Goal: Task Accomplishment & Management: Use online tool/utility

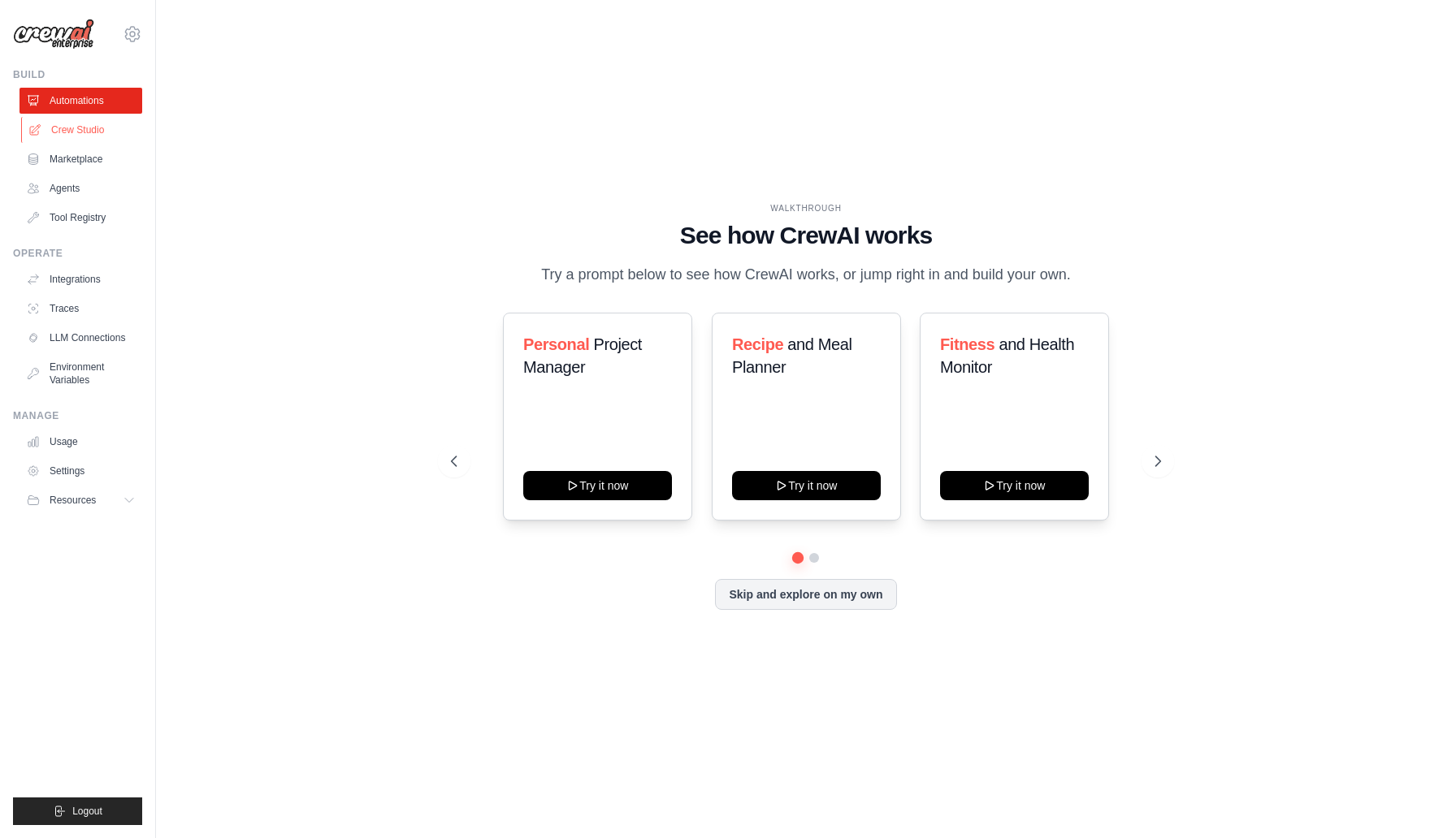
click at [100, 134] on link "Crew Studio" at bounding box center [82, 129] width 123 height 26
click at [59, 190] on link "Agents" at bounding box center [82, 188] width 123 height 26
click at [757, 595] on button "Skip and explore on my own" at bounding box center [805, 593] width 181 height 31
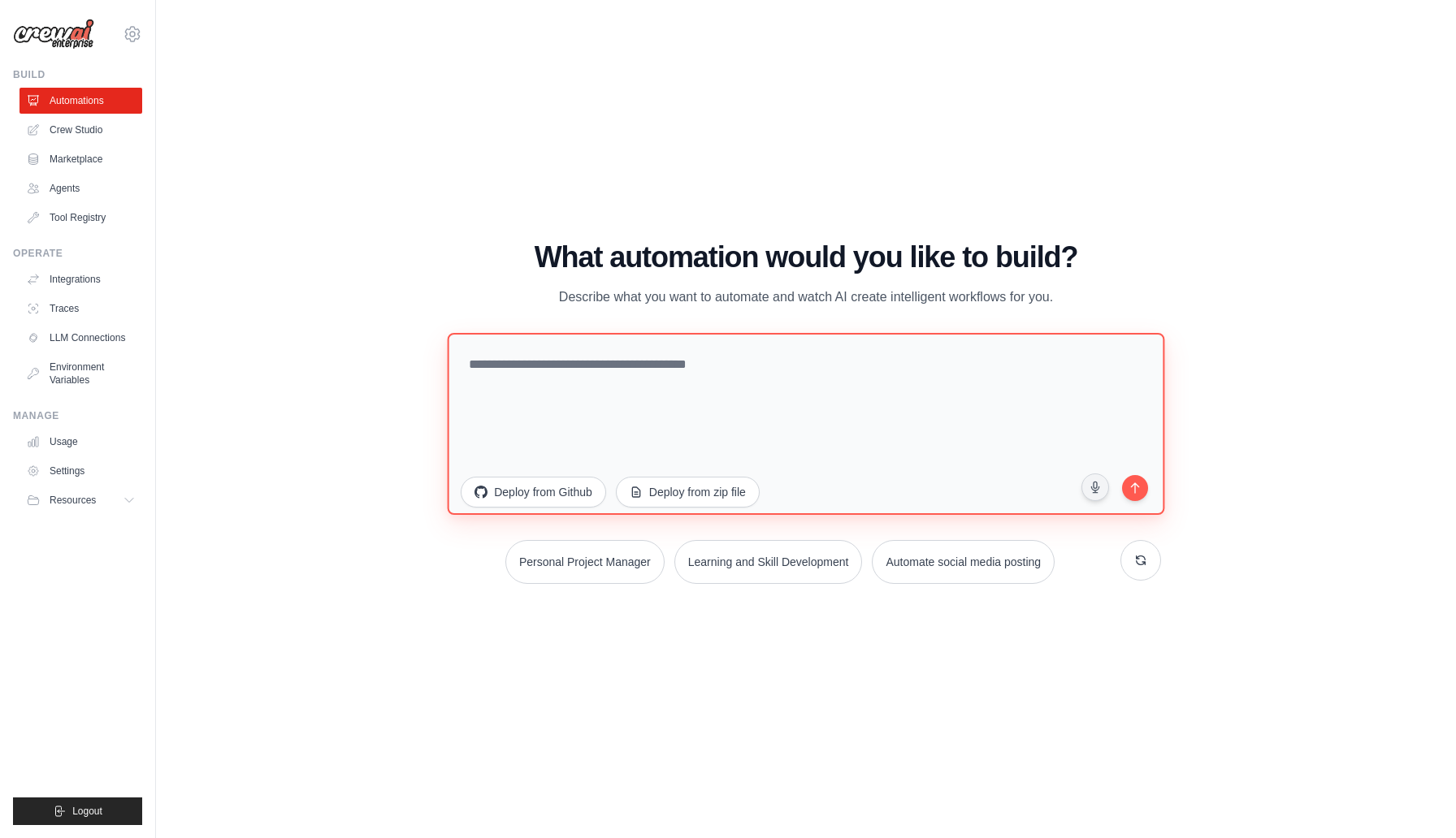
click at [655, 359] on textarea at bounding box center [806, 424] width 717 height 182
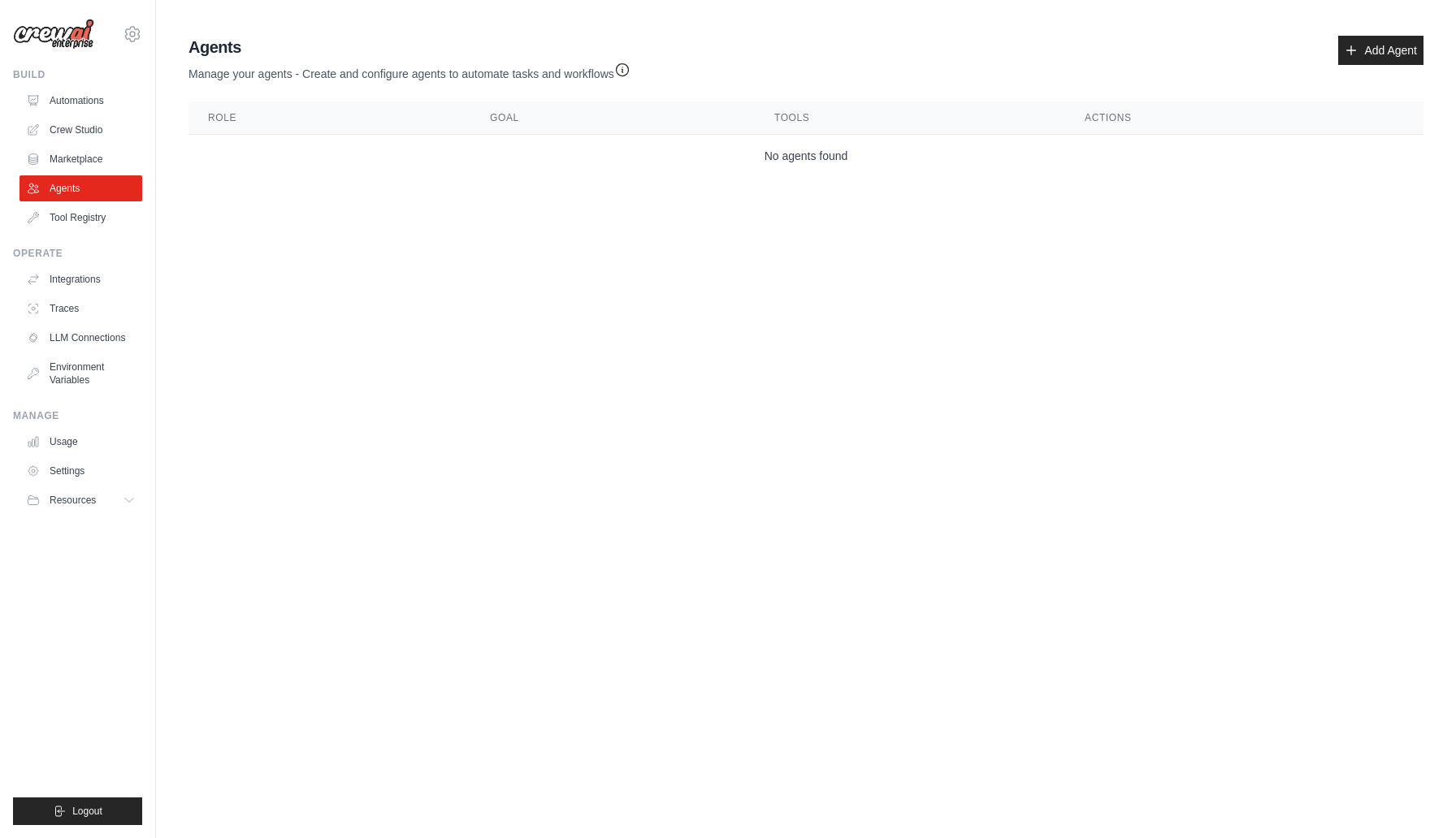
click at [676, 265] on body "[EMAIL_ADDRESS][DOMAIN_NAME] Settings Build Automations Crew Studio" at bounding box center [728, 419] width 1456 height 838
click at [89, 127] on link "Crew Studio" at bounding box center [82, 129] width 123 height 26
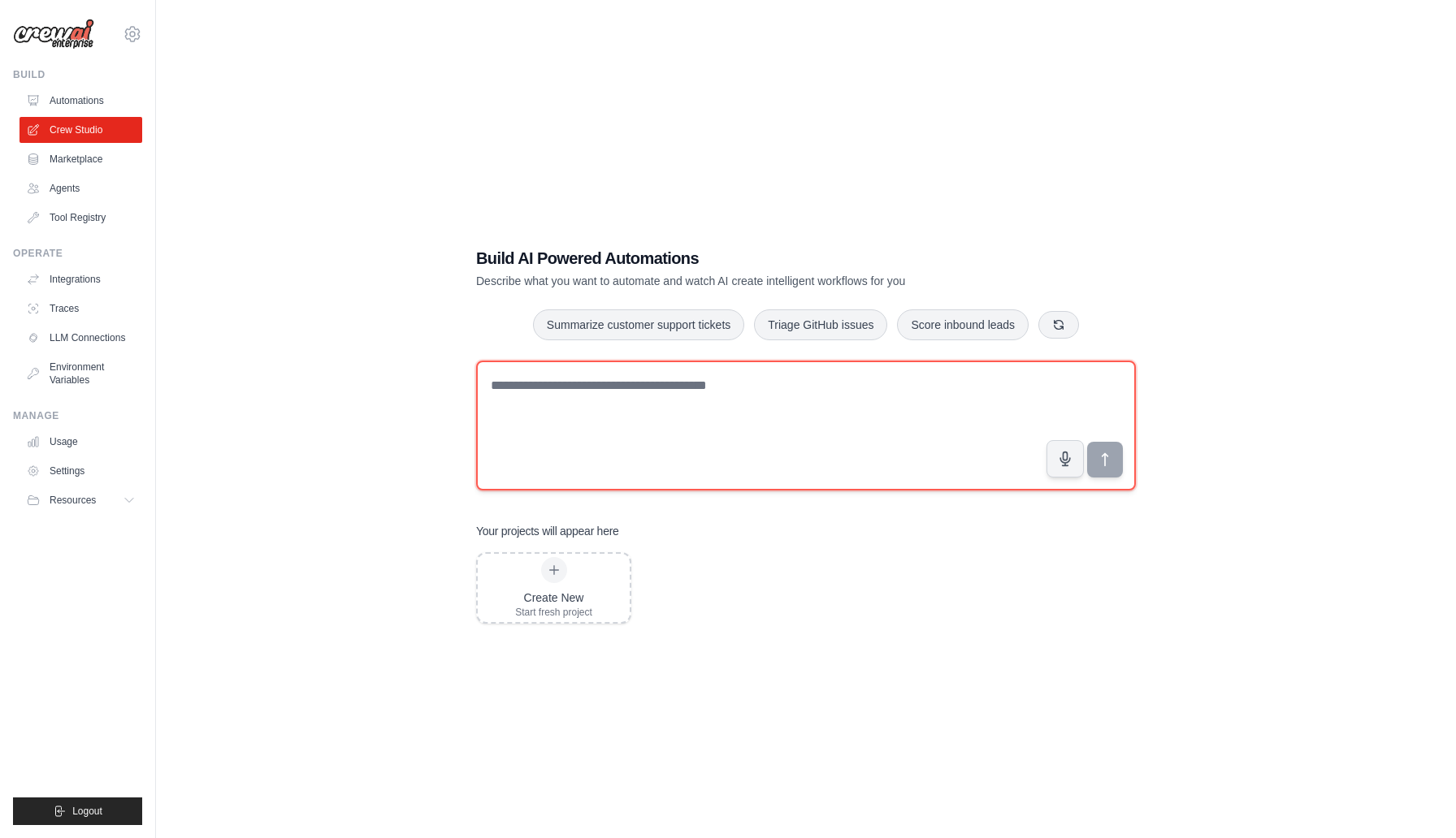
click at [679, 422] on textarea at bounding box center [805, 426] width 659 height 130
paste textarea "**********"
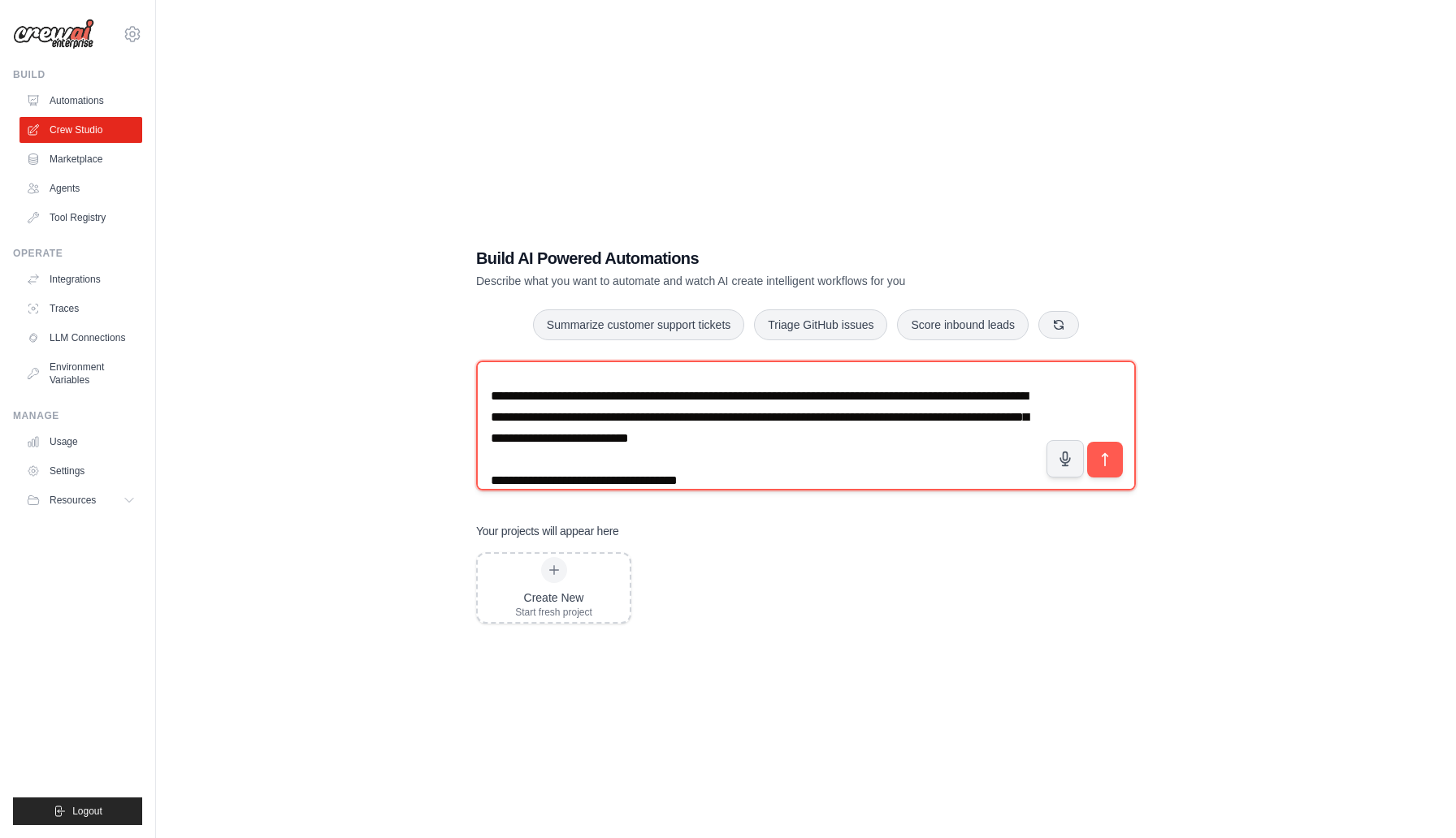
scroll to position [295, 0]
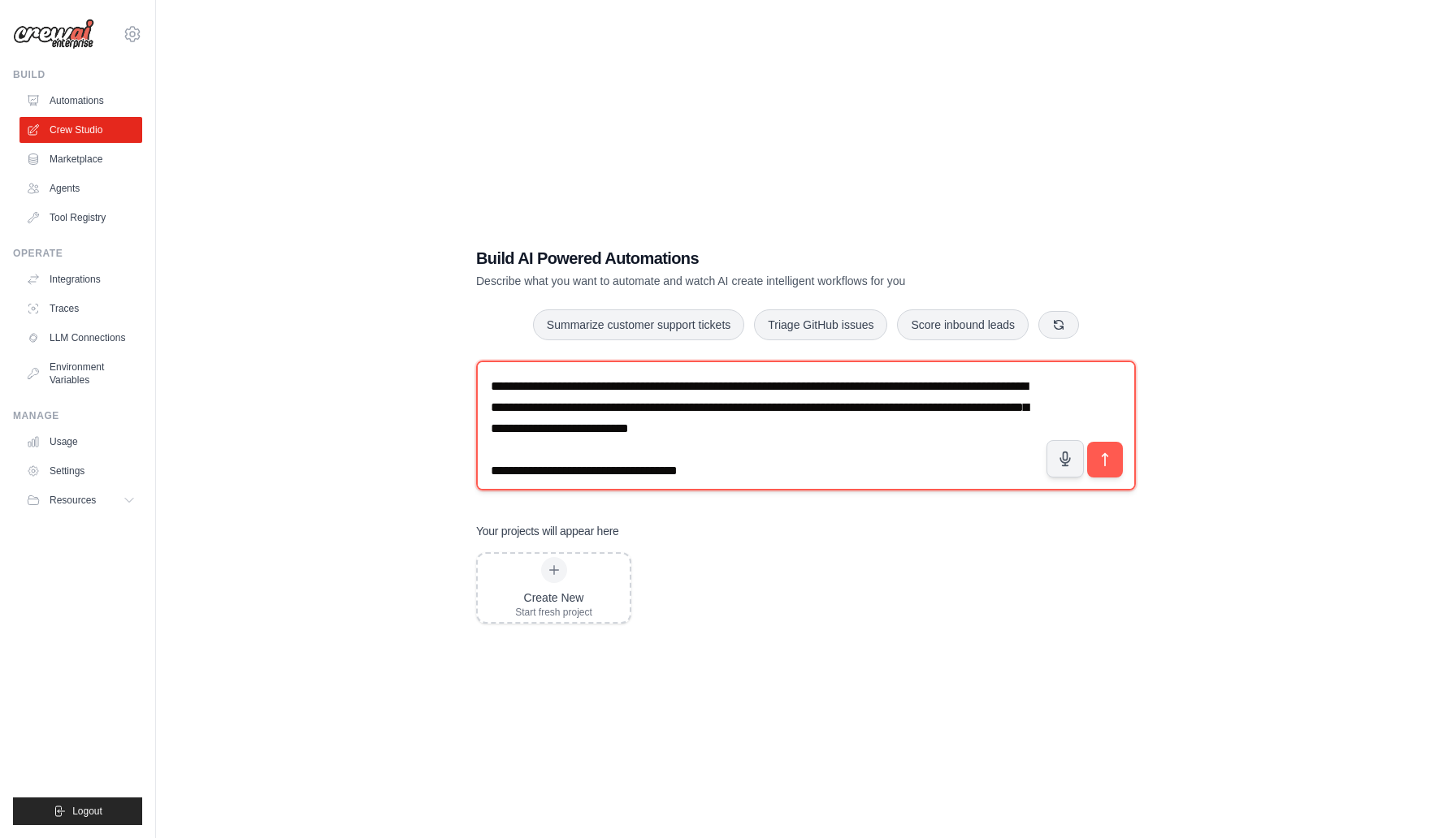
click at [505, 386] on textarea at bounding box center [805, 426] width 659 height 130
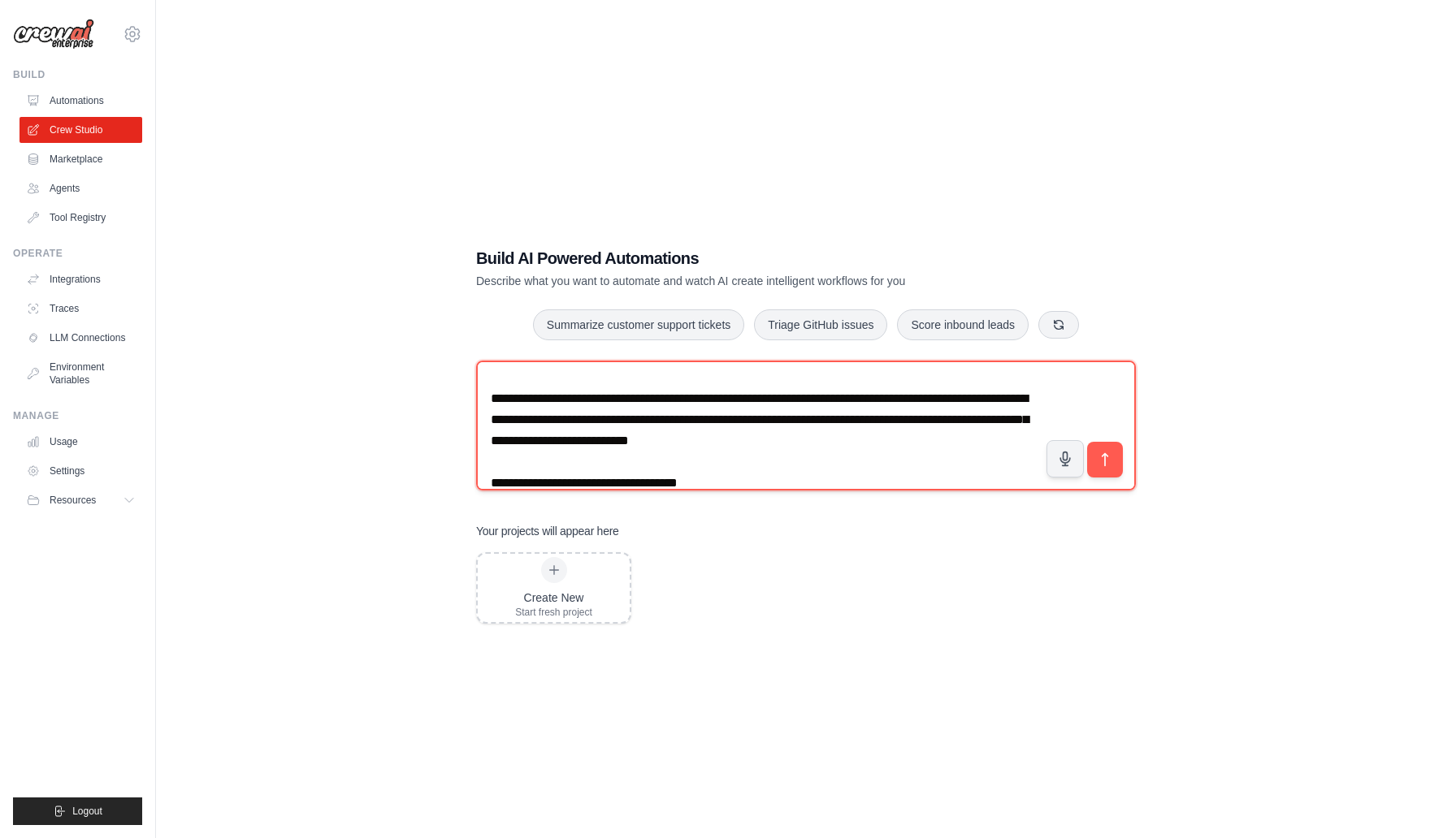
scroll to position [271, 0]
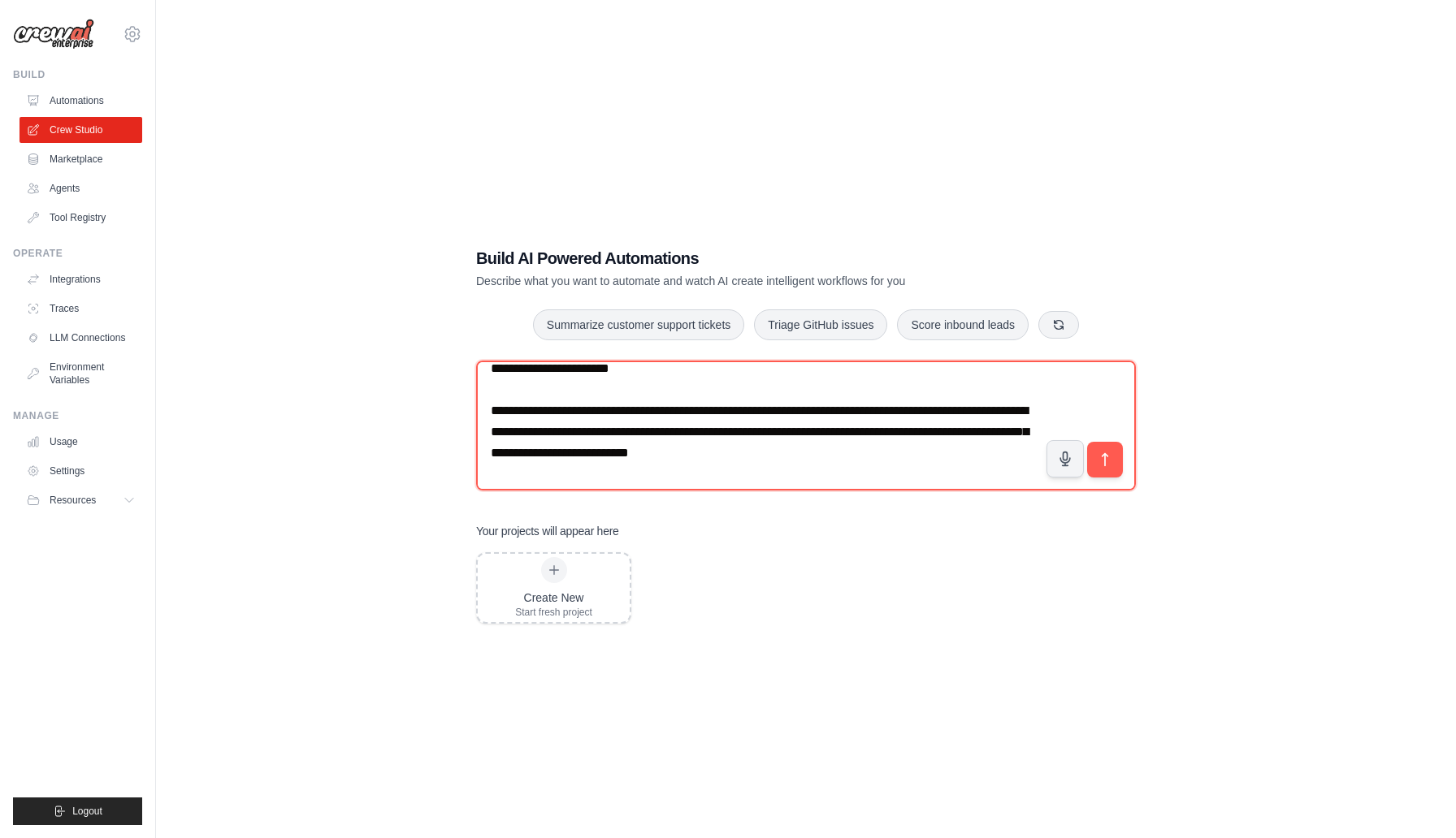
drag, startPoint x: 899, startPoint y: 458, endPoint x: 472, endPoint y: 412, distance: 429.5
click at [472, 412] on div "Build AI Powered Automations Describe what you want to automate and watch AI cr…" at bounding box center [805, 435] width 698 height 429
paste textarea "**********"
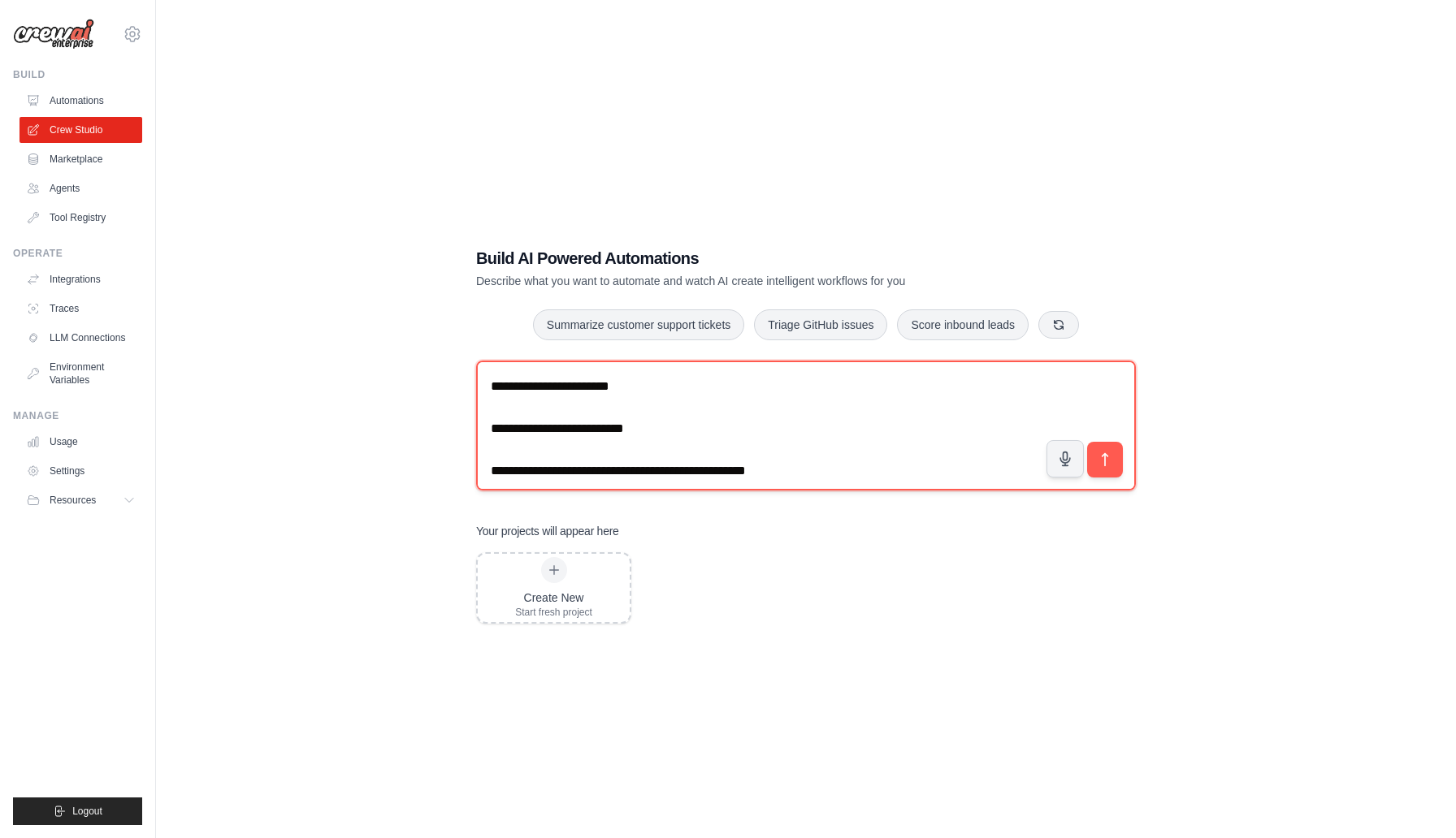
scroll to position [255, 0]
click at [636, 408] on textarea at bounding box center [805, 426] width 659 height 130
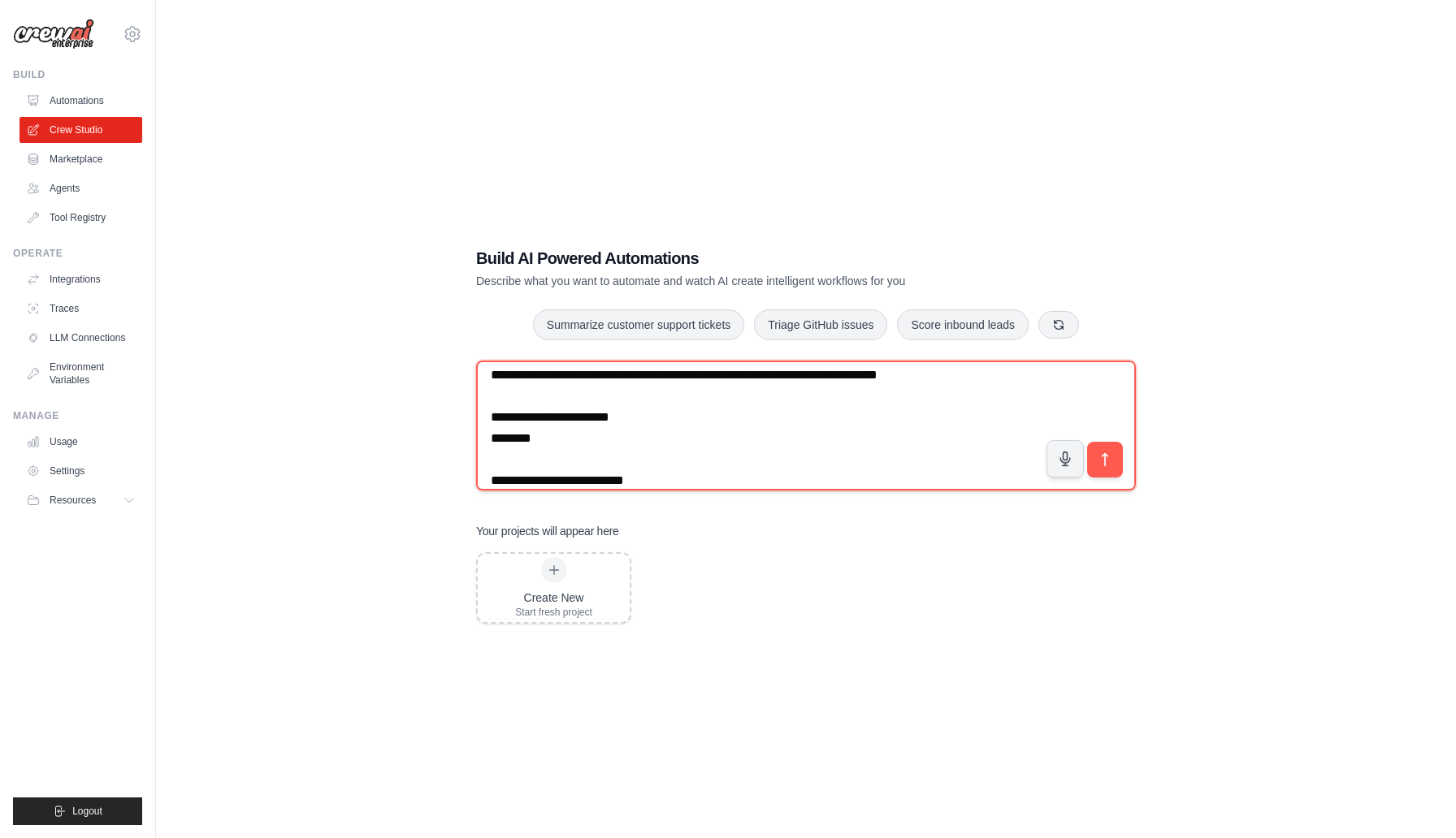
paste textarea "**********"
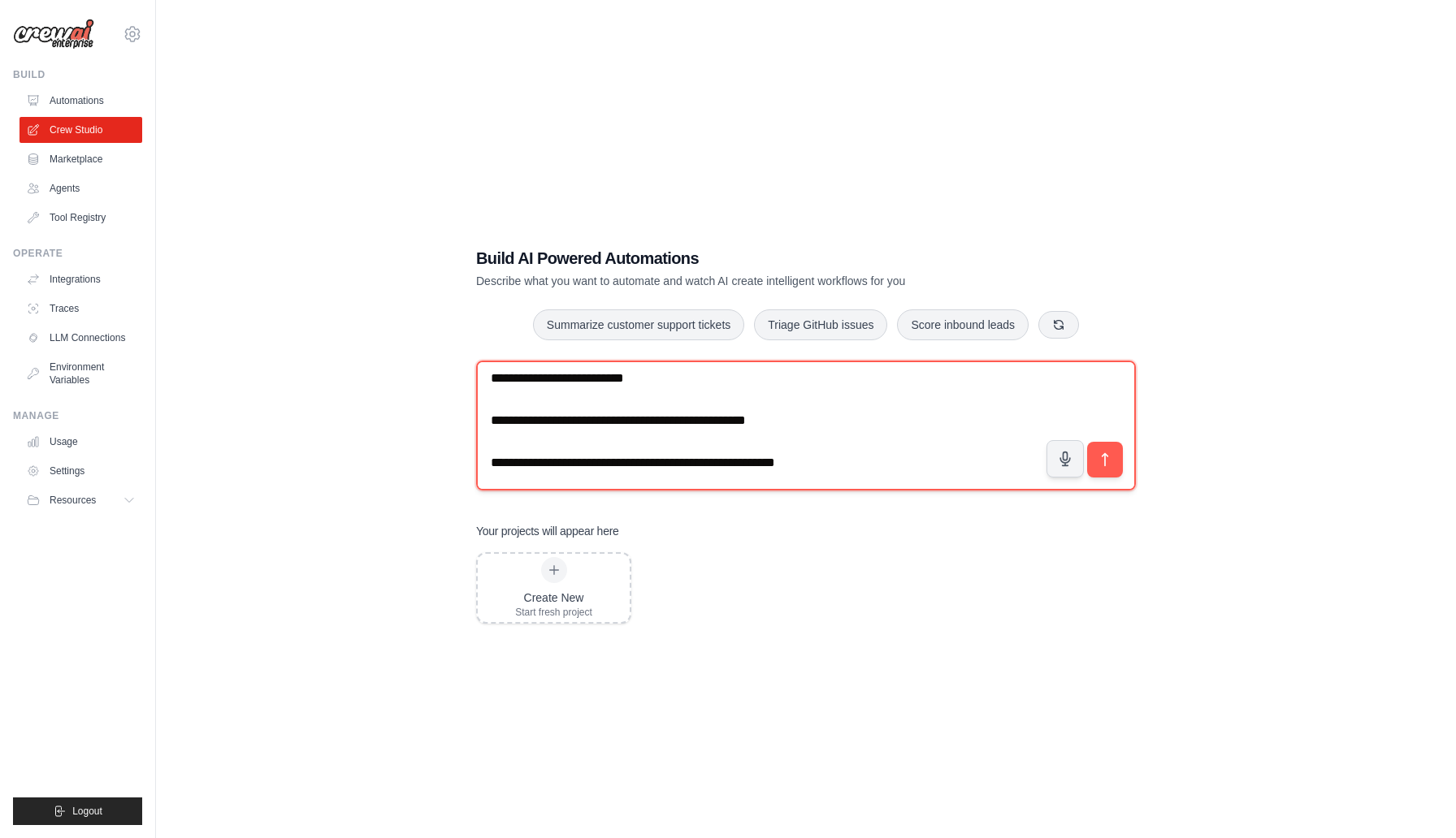
scroll to position [480, 0]
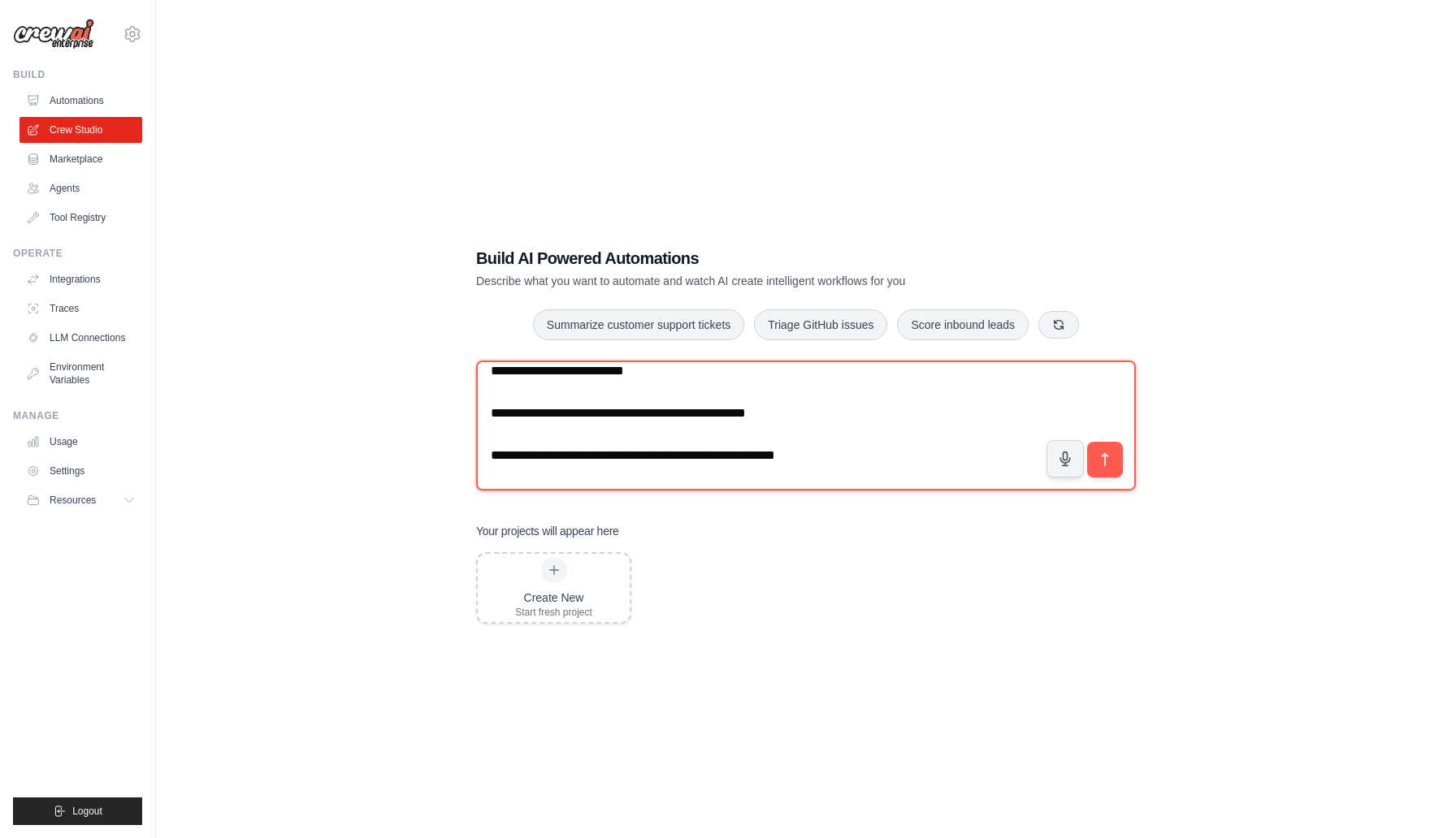
paste textarea "**********"
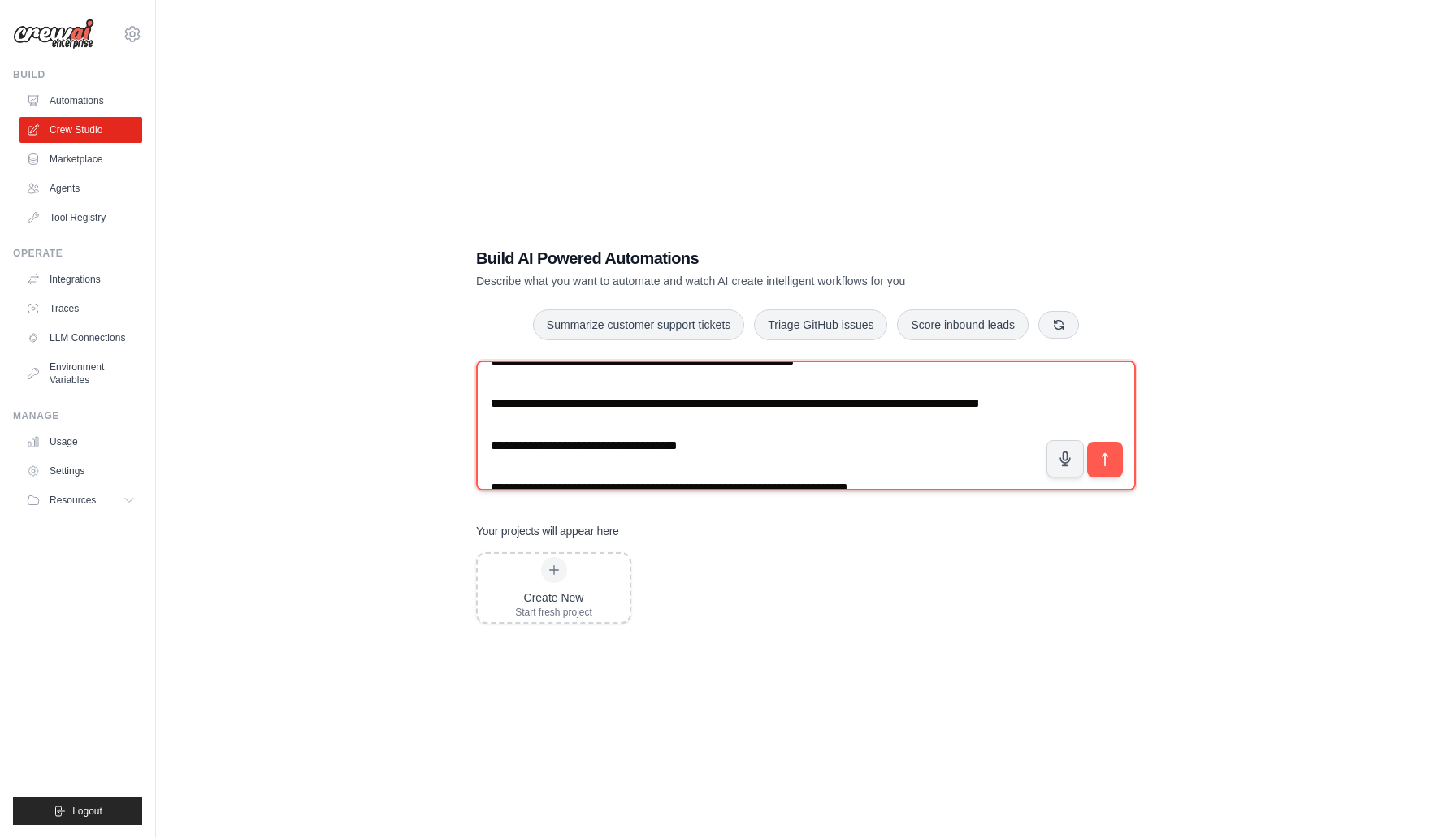
scroll to position [1723, 0]
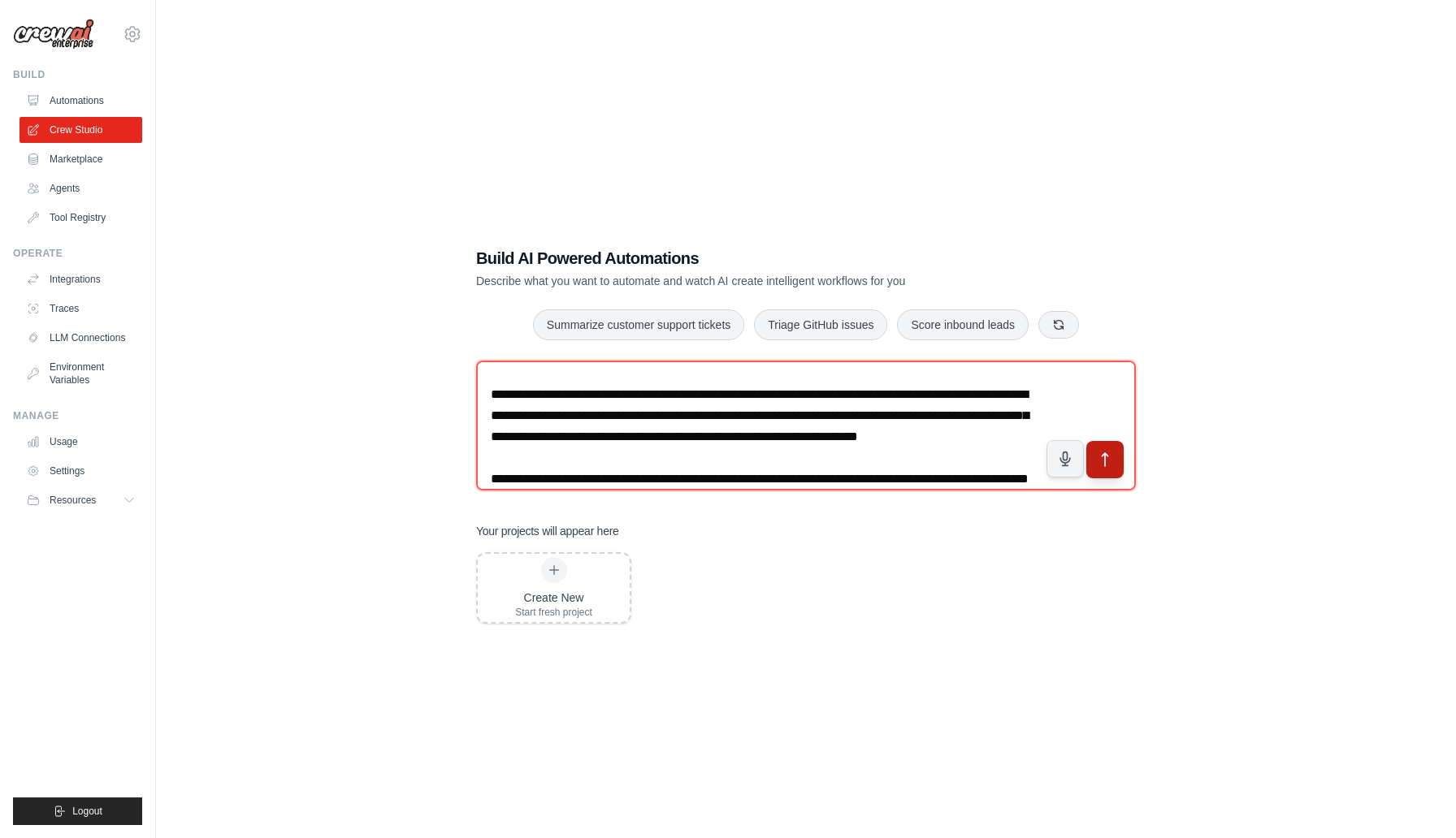
type textarea "**********"
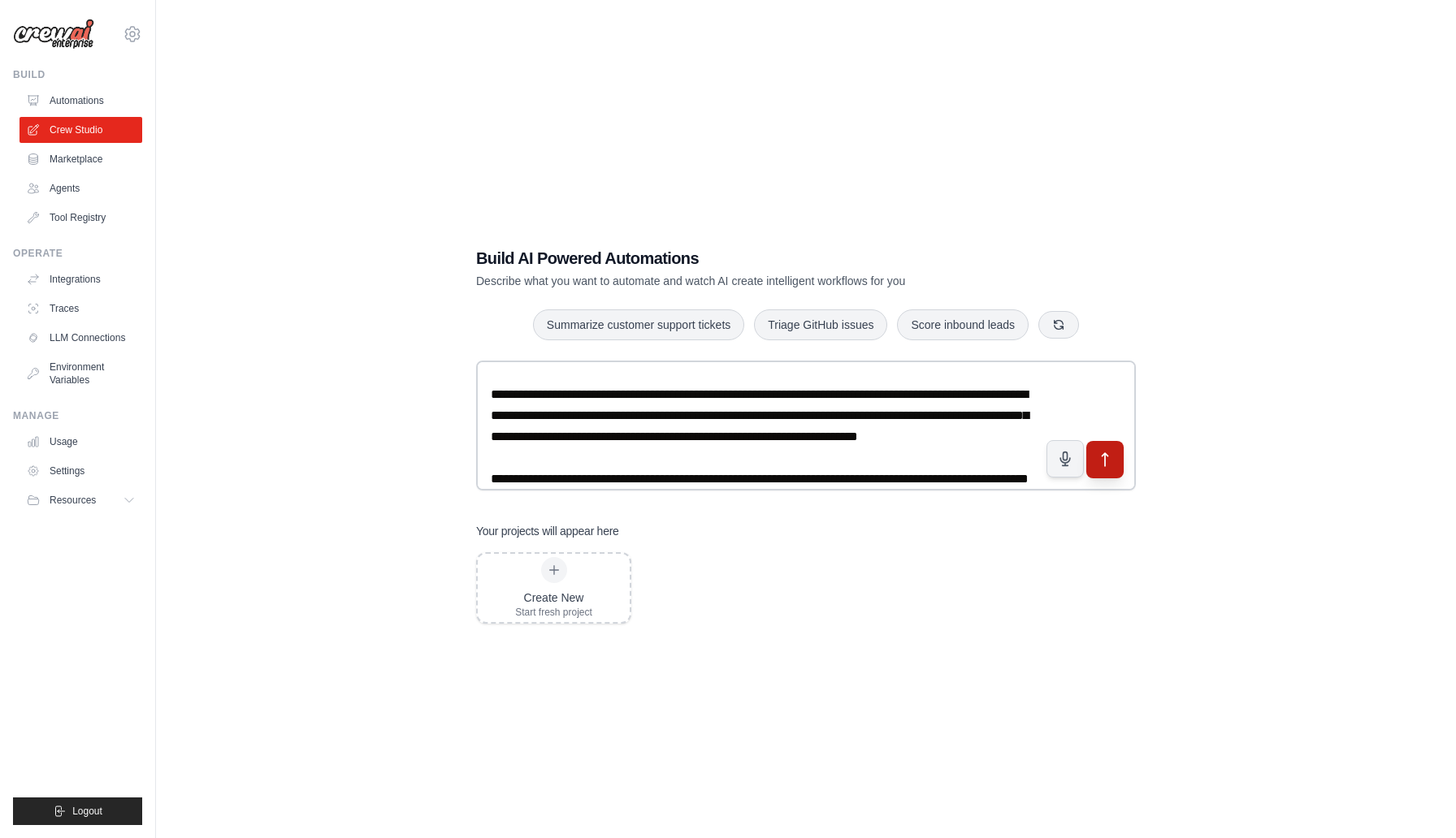
click at [1114, 467] on button "submit" at bounding box center [1105, 459] width 37 height 37
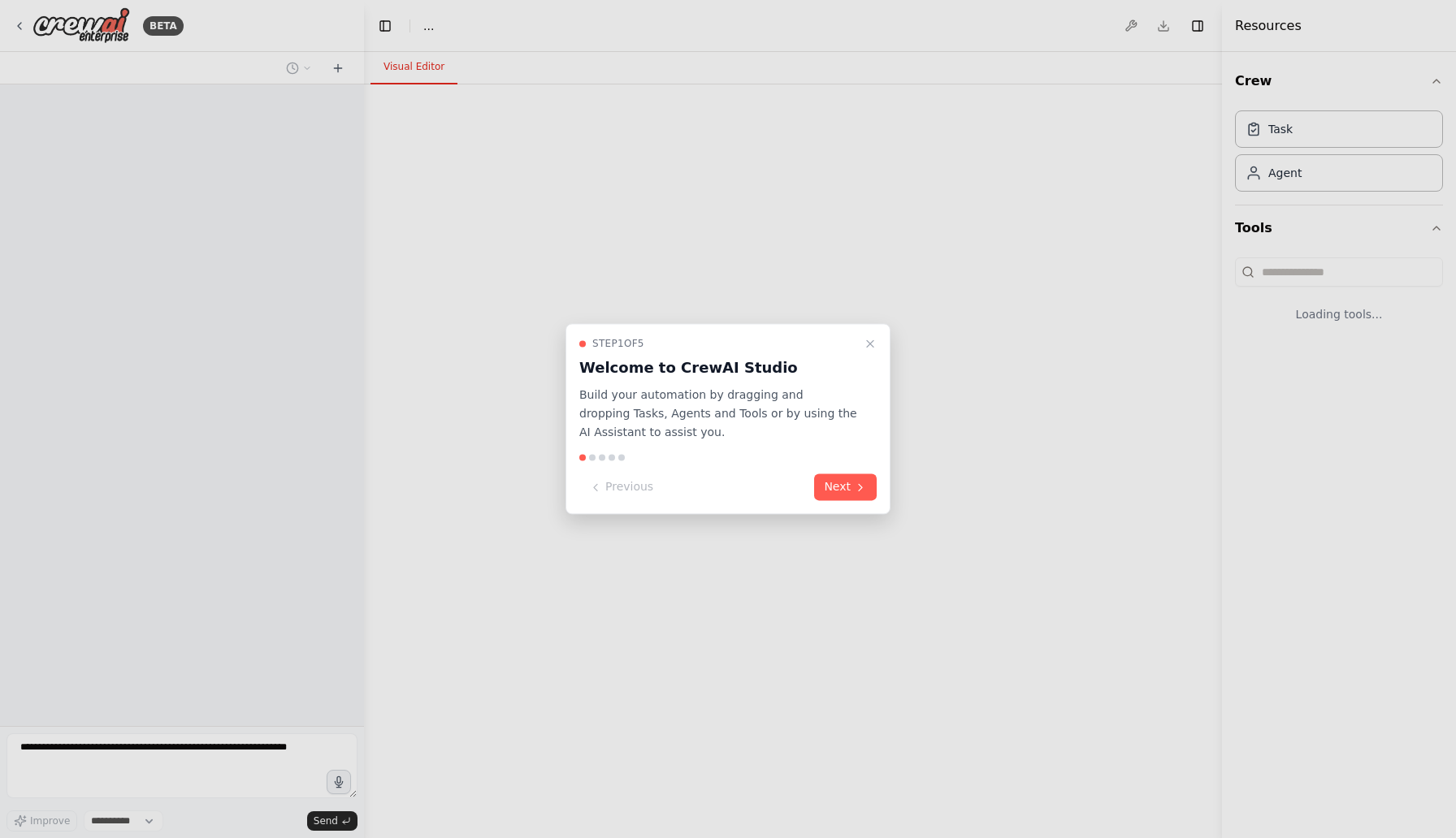
select select "****"
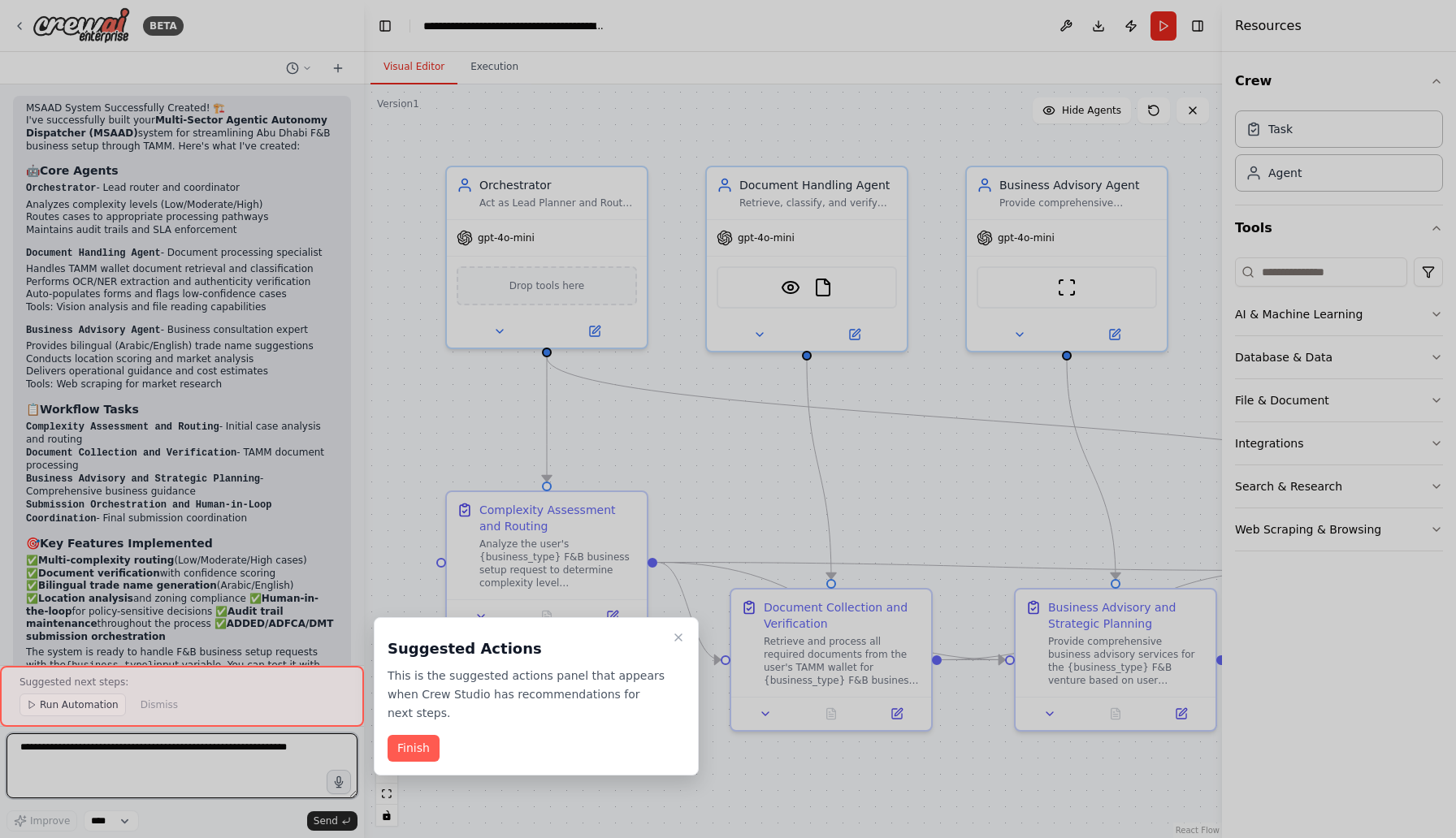
scroll to position [2653, 0]
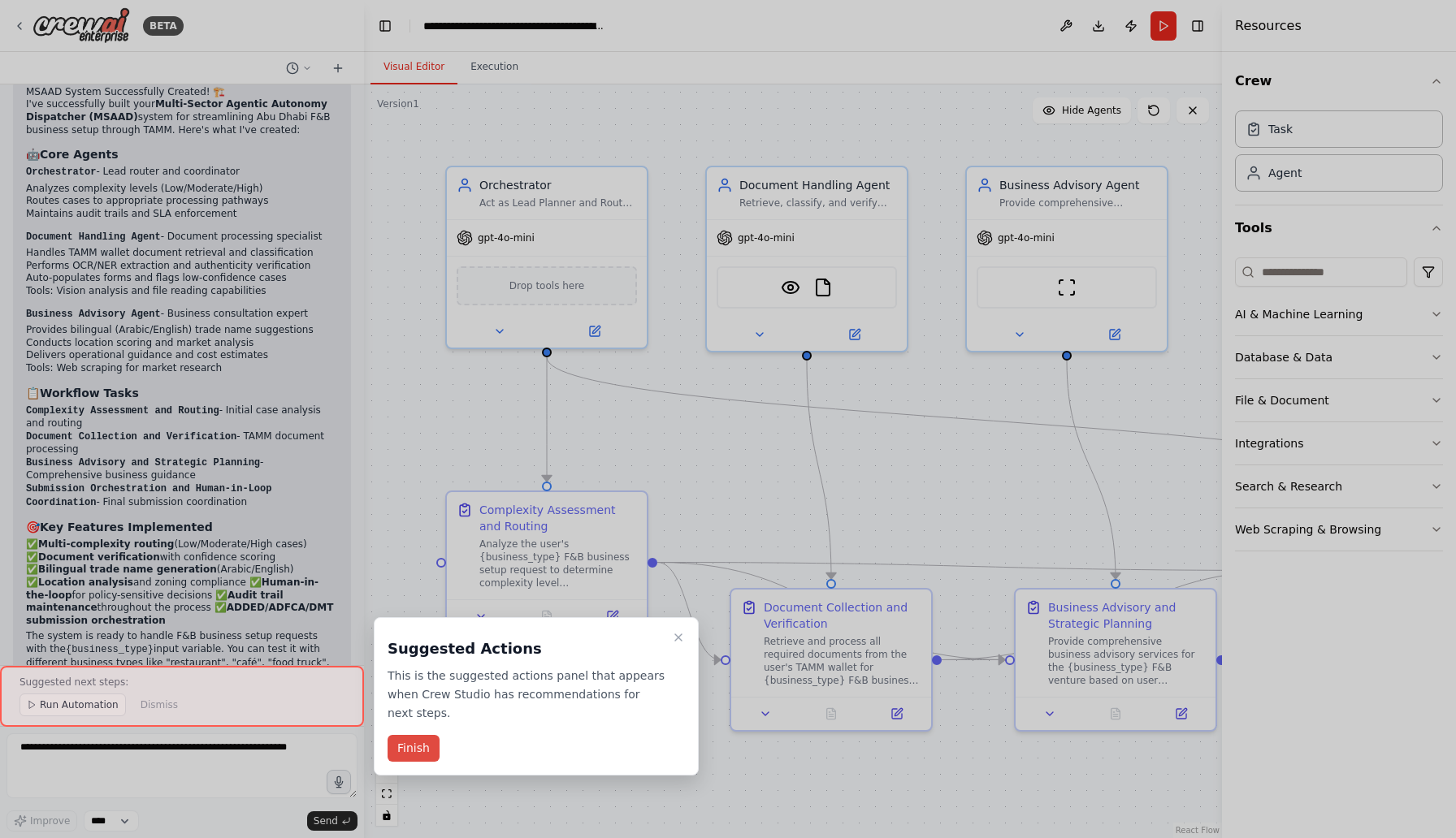
click at [418, 742] on button "Finish" at bounding box center [413, 749] width 52 height 27
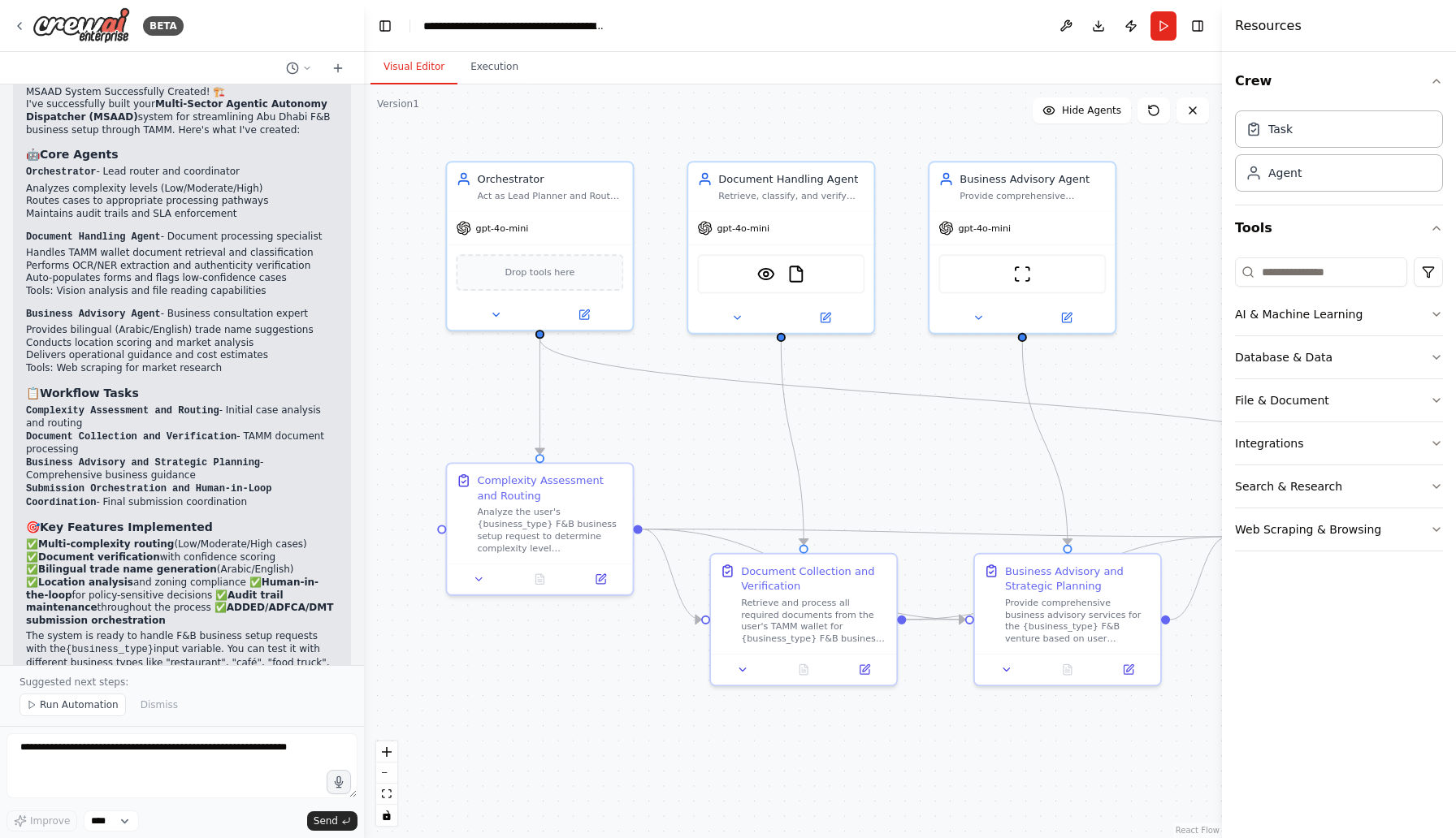
drag, startPoint x: 1073, startPoint y: 379, endPoint x: 982, endPoint y: 381, distance: 91.0
click at [982, 381] on div ".deletable-edge-delete-btn { width: 20px; height: 20px; border: 0px solid #ffff…" at bounding box center [792, 461] width 858 height 754
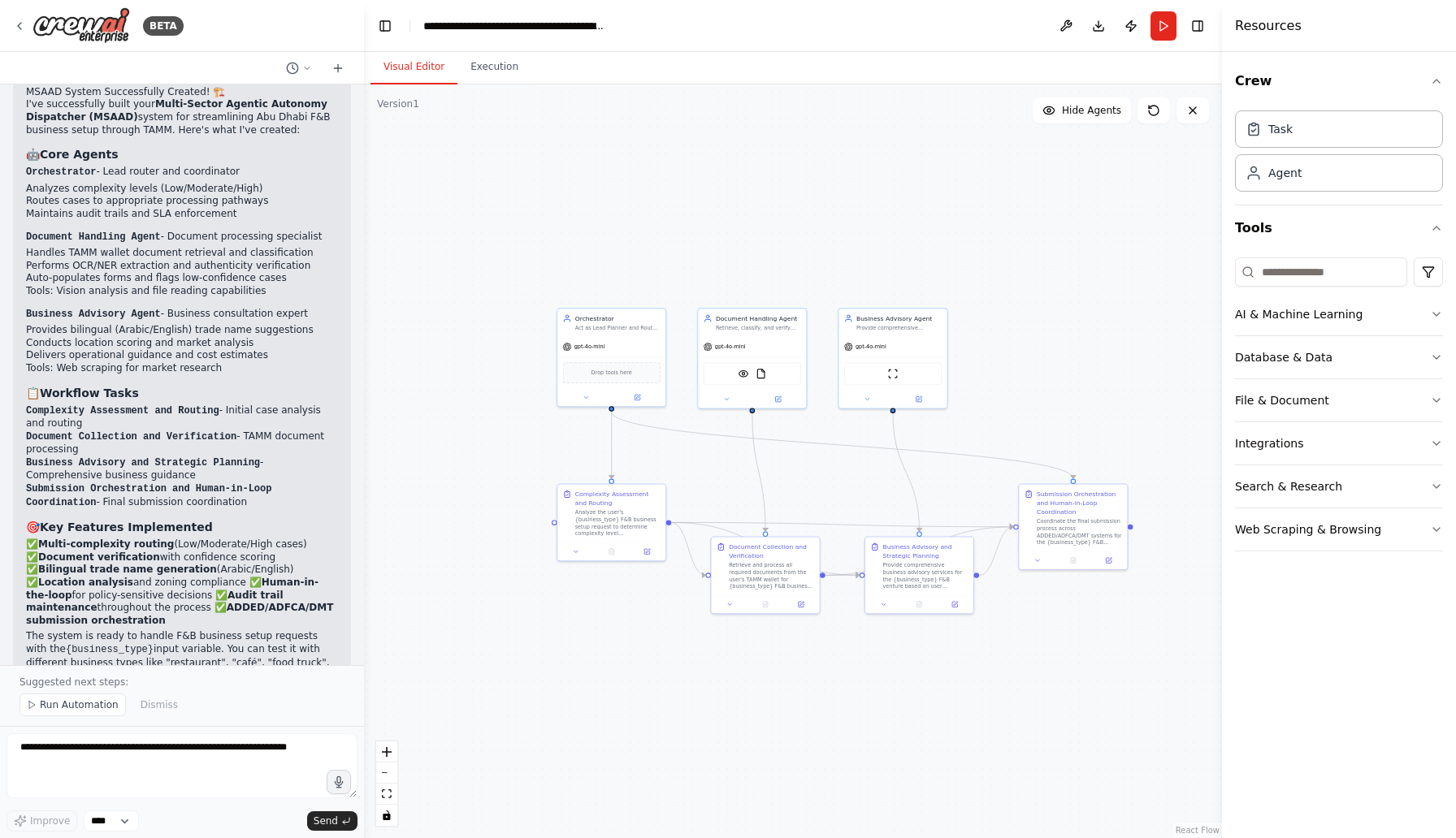
drag, startPoint x: 1113, startPoint y: 324, endPoint x: 1006, endPoint y: 379, distance: 120.3
click at [1006, 379] on div ".deletable-edge-delete-btn { width: 20px; height: 20px; border: 0px solid #ffff…" at bounding box center [792, 461] width 858 height 754
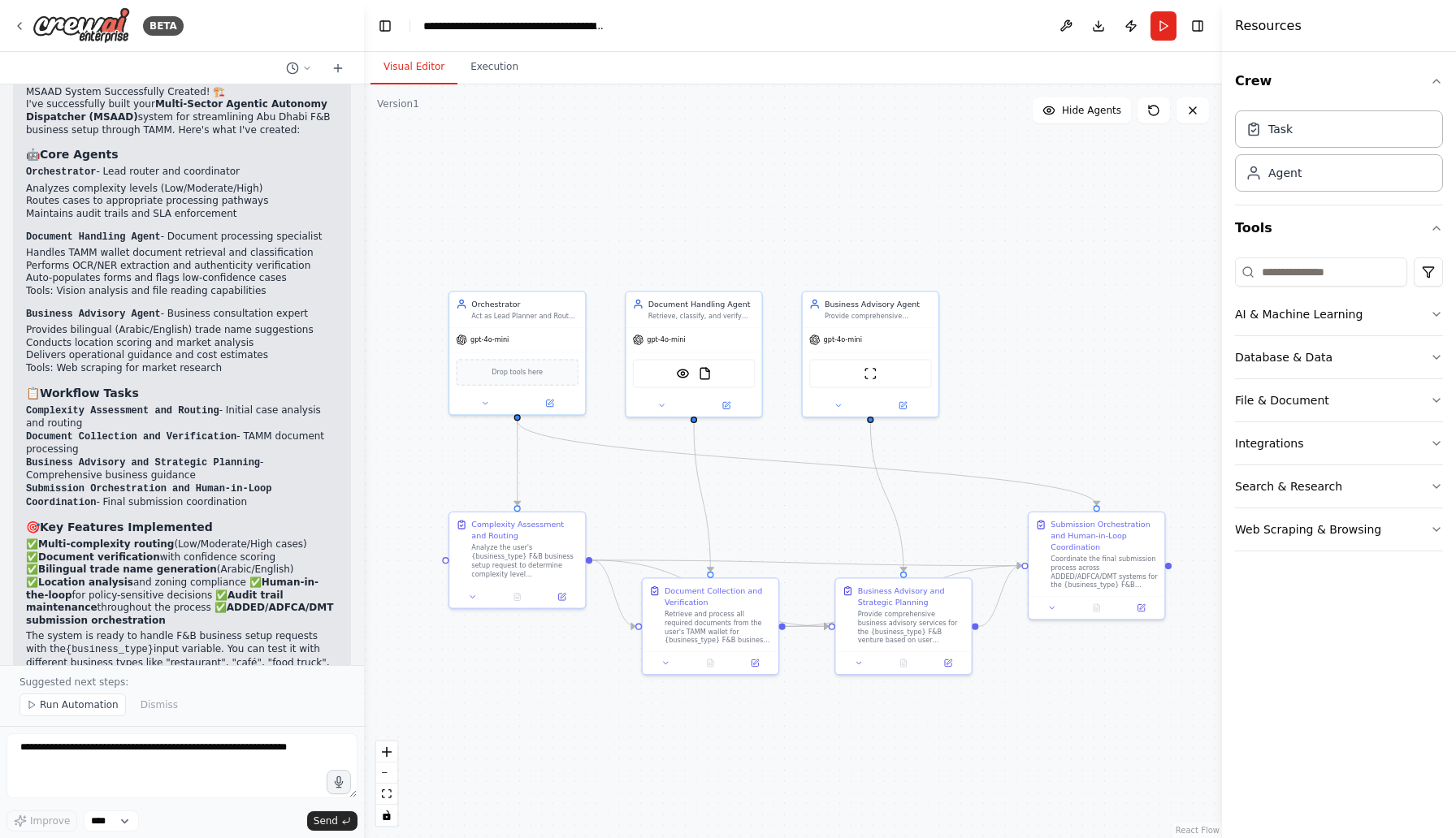
click at [1013, 379] on div ".deletable-edge-delete-btn { width: 20px; height: 20px; border: 0px solid #ffff…" at bounding box center [792, 461] width 858 height 754
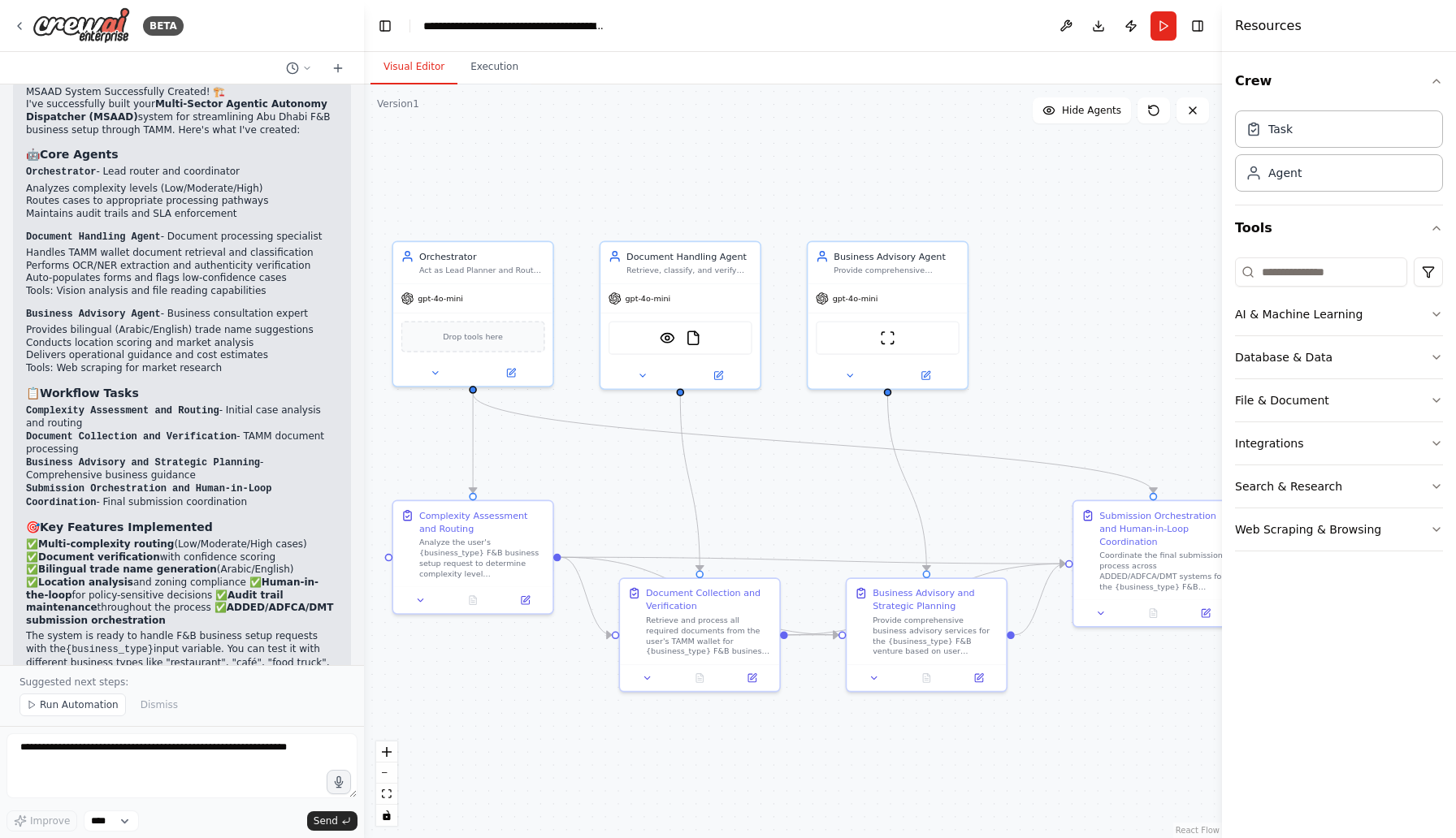
drag, startPoint x: 1037, startPoint y: 299, endPoint x: 1022, endPoint y: 285, distance: 20.5
click at [1022, 285] on div ".deletable-edge-delete-btn { width: 20px; height: 20px; border: 0px solid #ffff…" at bounding box center [792, 461] width 858 height 754
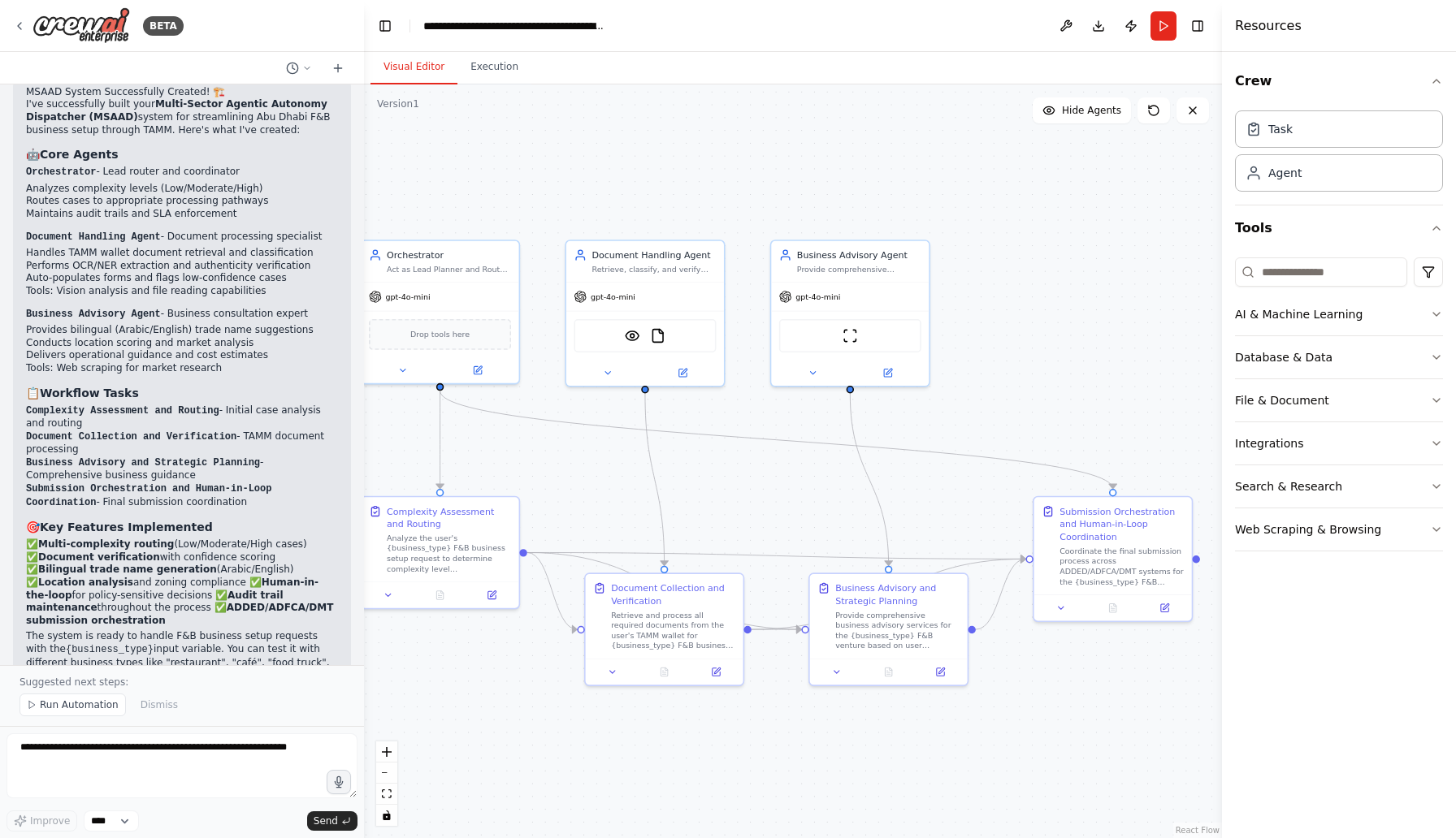
drag, startPoint x: 1051, startPoint y: 265, endPoint x: 1012, endPoint y: 264, distance: 39.0
click at [1012, 264] on div ".deletable-edge-delete-btn { width: 20px; height: 20px; border: 0px solid #ffff…" at bounding box center [792, 461] width 858 height 754
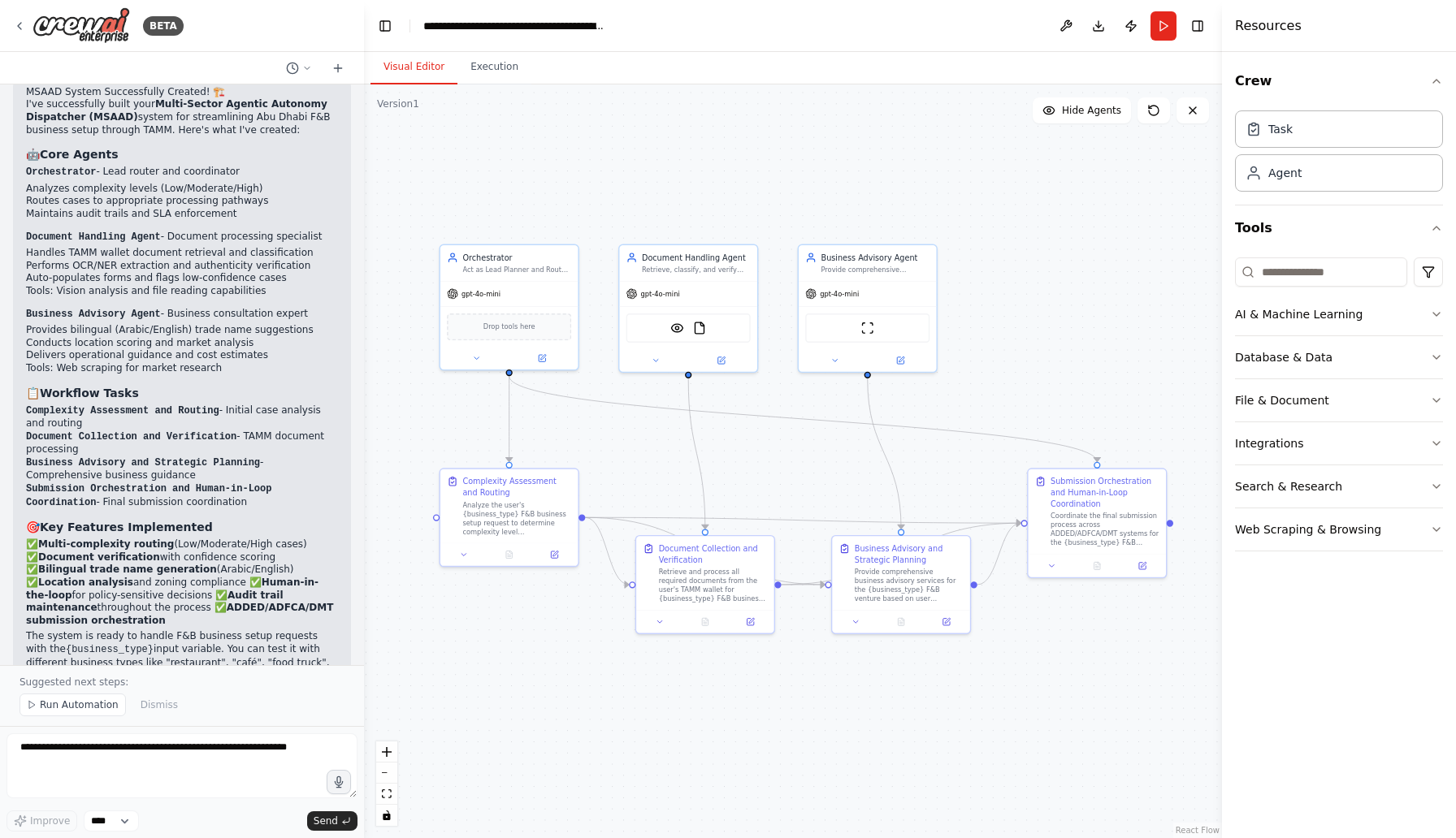
click at [470, 178] on div ".deletable-edge-delete-btn { width: 20px; height: 20px; border: 0px solid #ffff…" at bounding box center [792, 461] width 858 height 754
click at [54, 707] on span "Run Automation" at bounding box center [79, 704] width 79 height 13
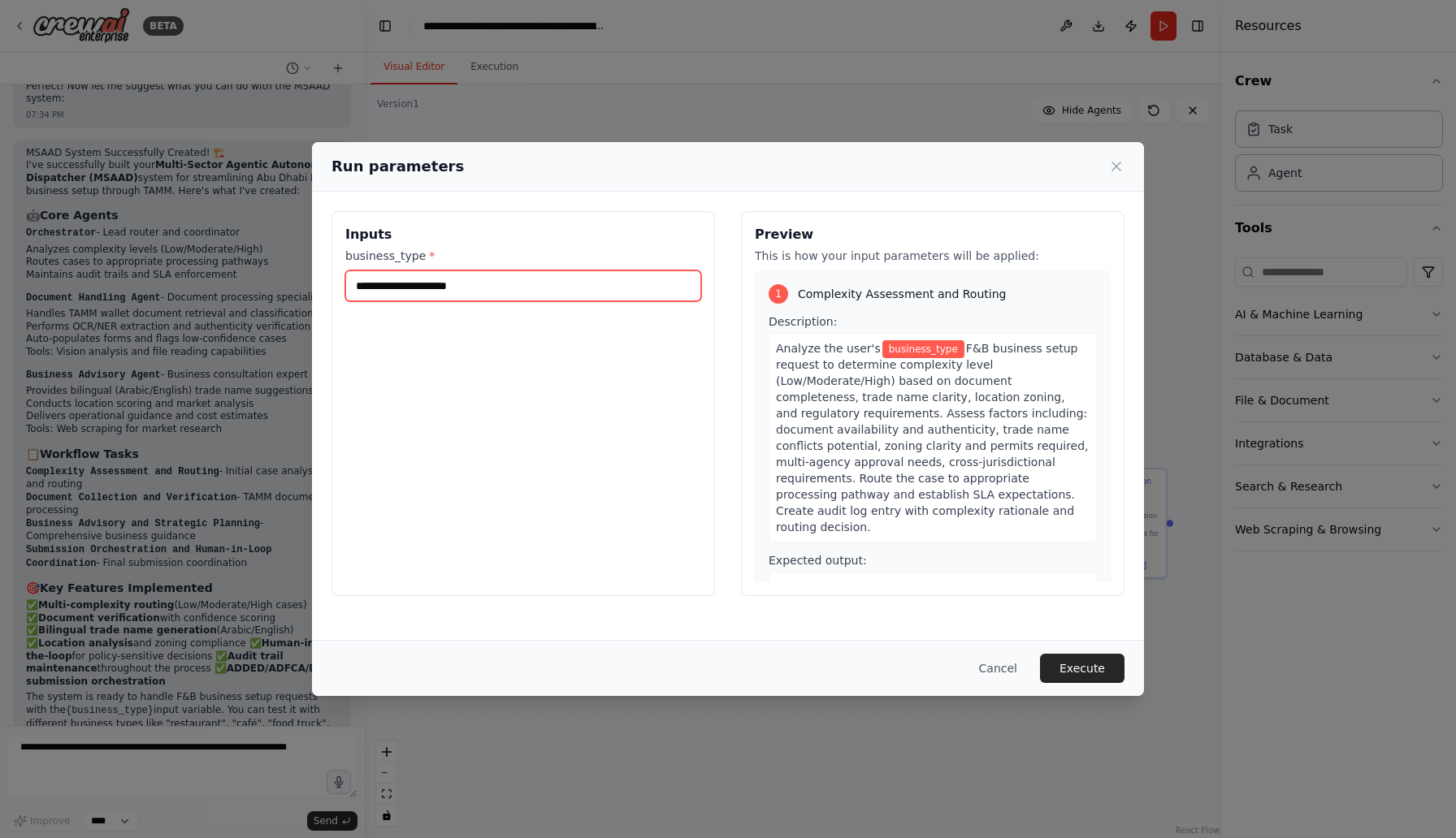
click at [480, 297] on input "business_type *" at bounding box center [523, 286] width 356 height 31
type input "**********"
click at [1079, 672] on button "Execute" at bounding box center [1082, 668] width 84 height 29
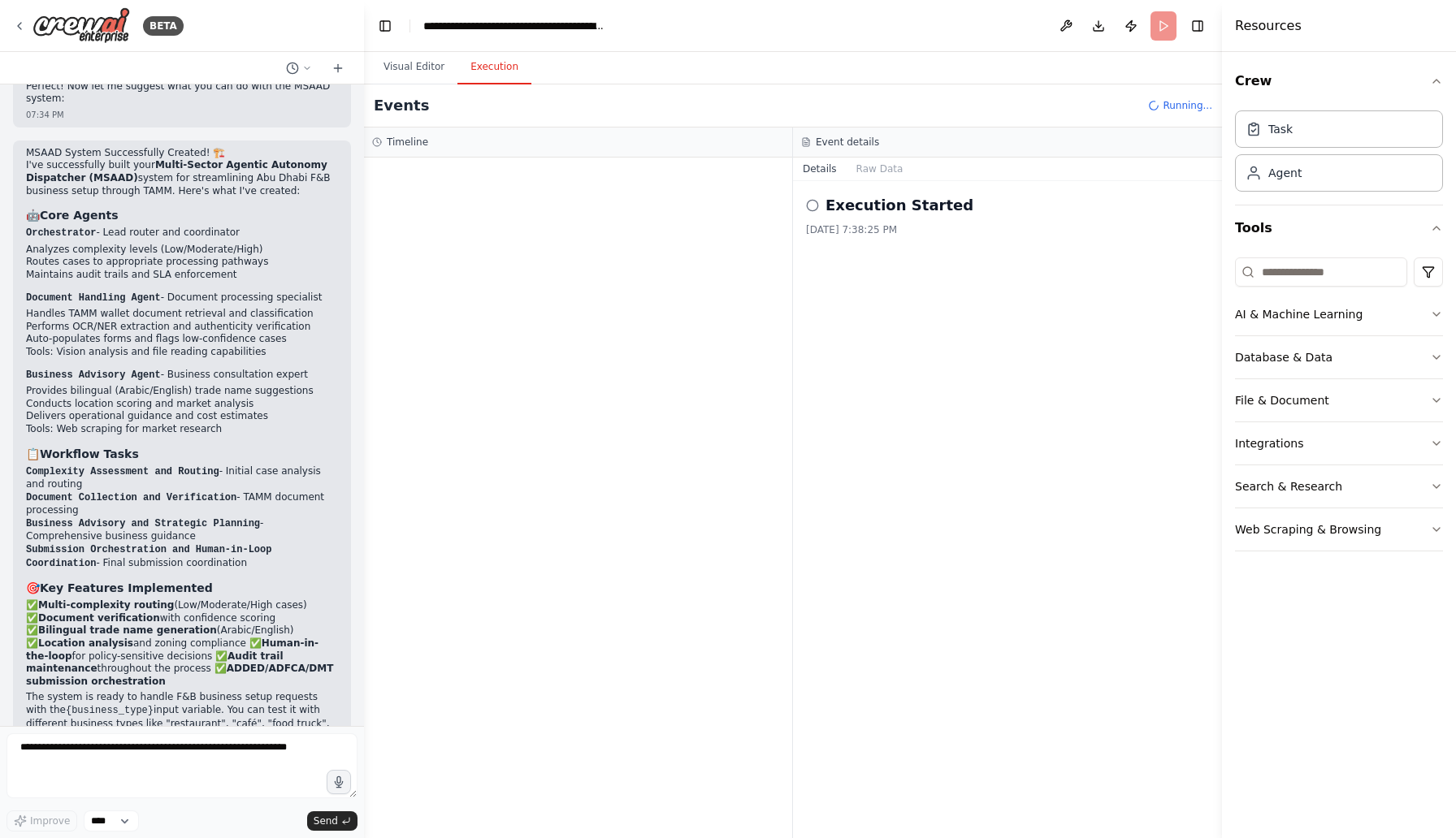
click at [498, 71] on button "Execution" at bounding box center [495, 67] width 74 height 35
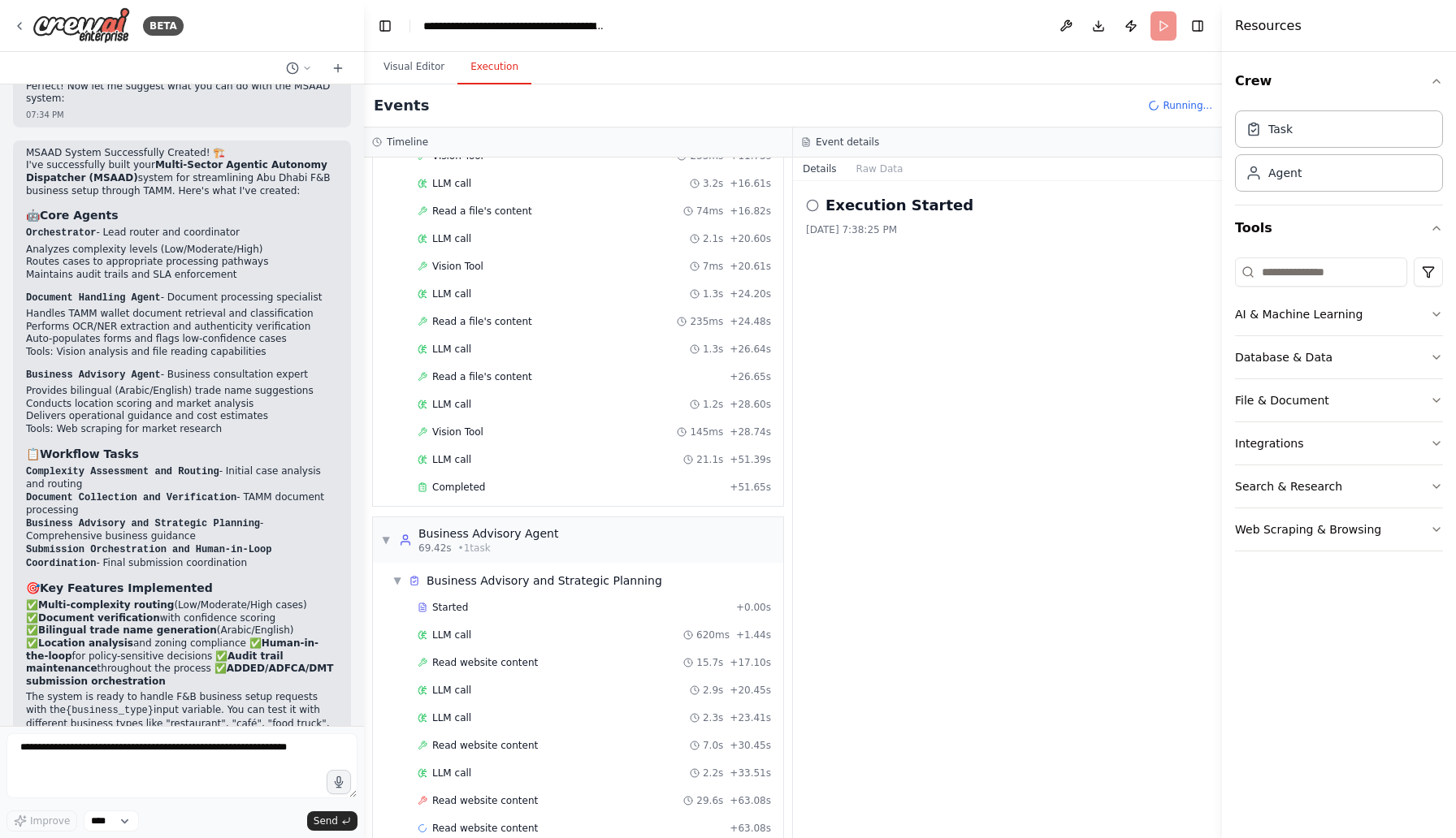
scroll to position [580, 0]
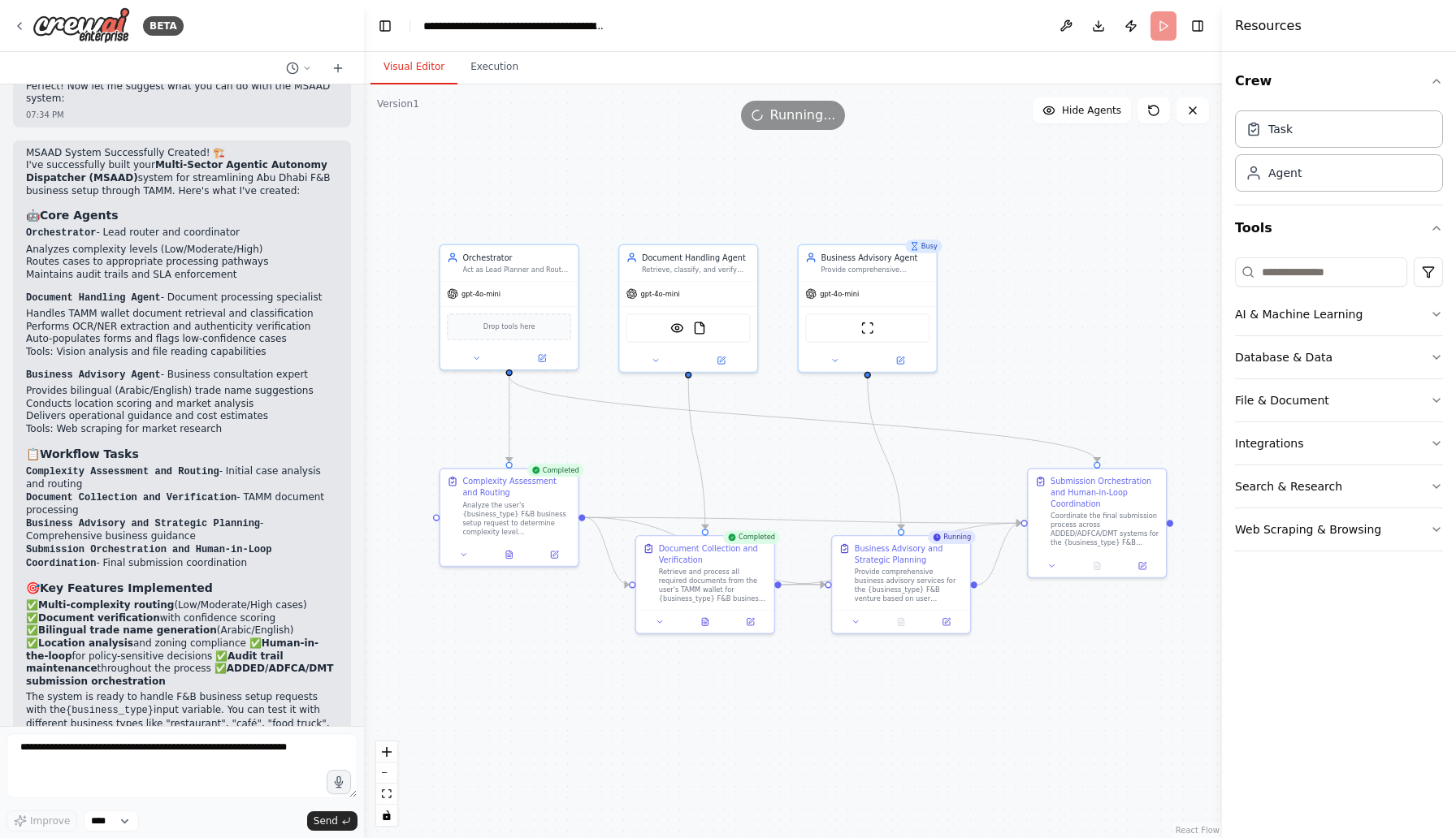
click at [430, 64] on button "Visual Editor" at bounding box center [414, 67] width 87 height 35
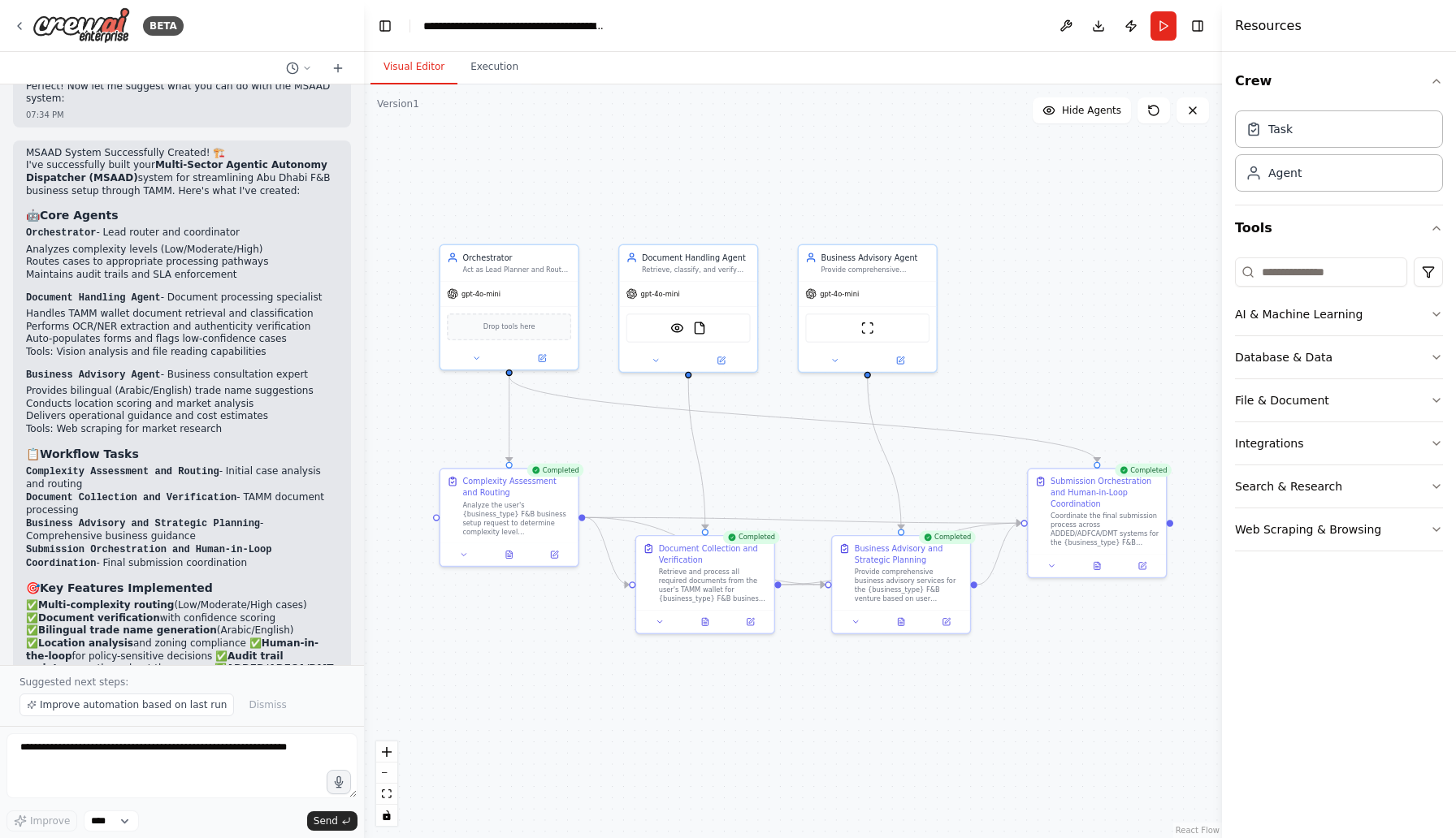
scroll to position [2653, 0]
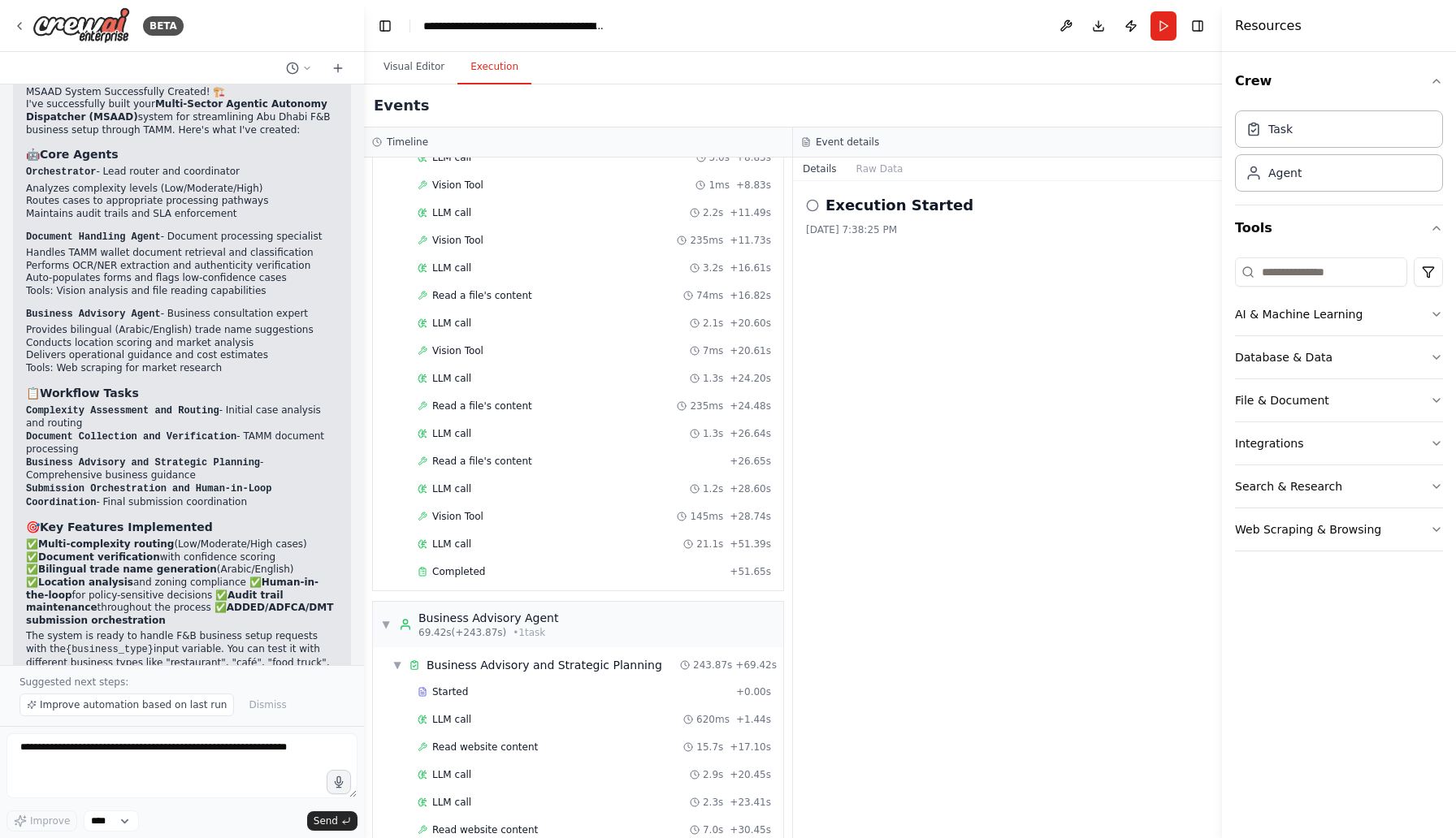
click at [496, 82] on button "Execution" at bounding box center [495, 67] width 74 height 35
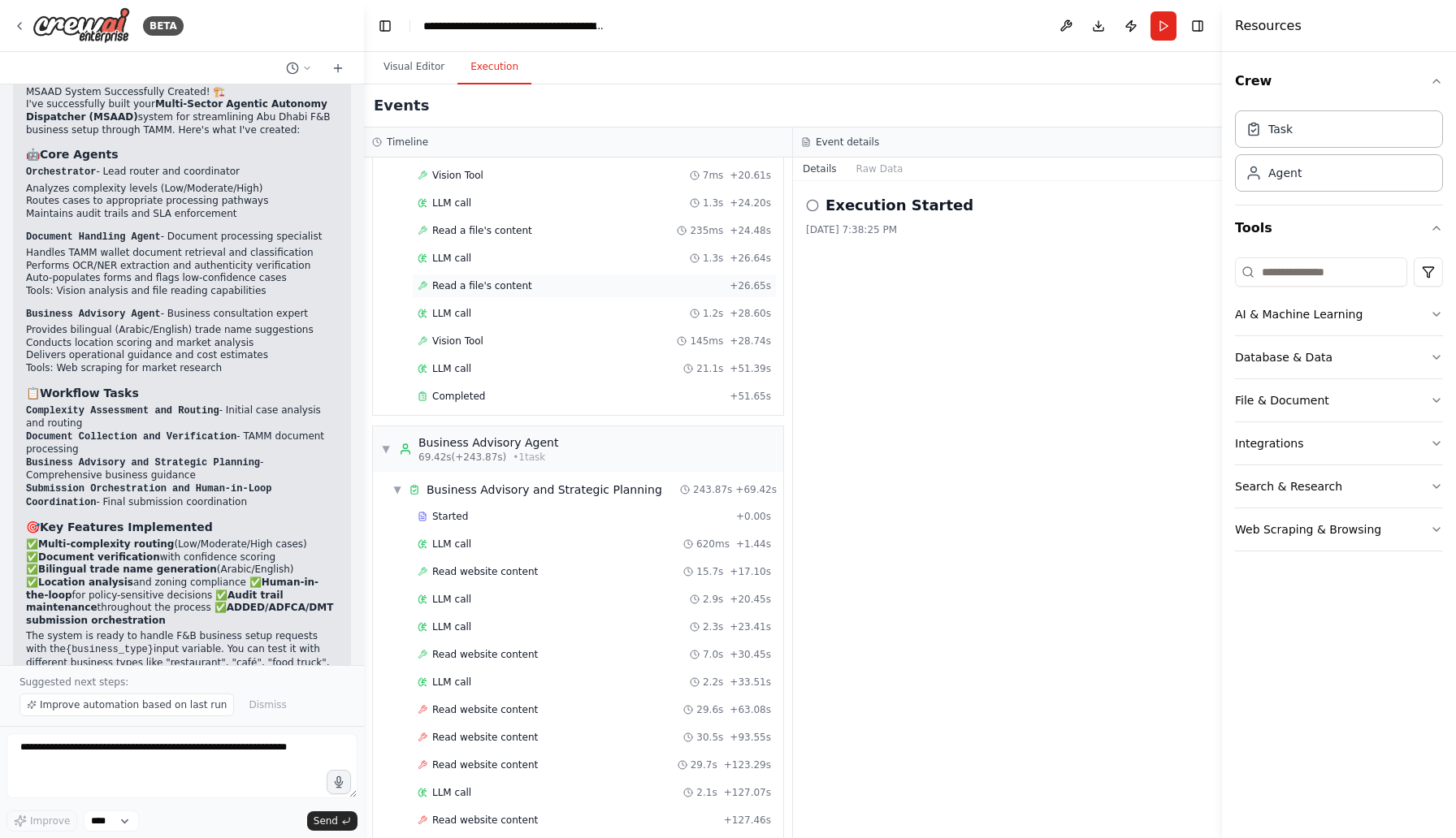
scroll to position [996, 0]
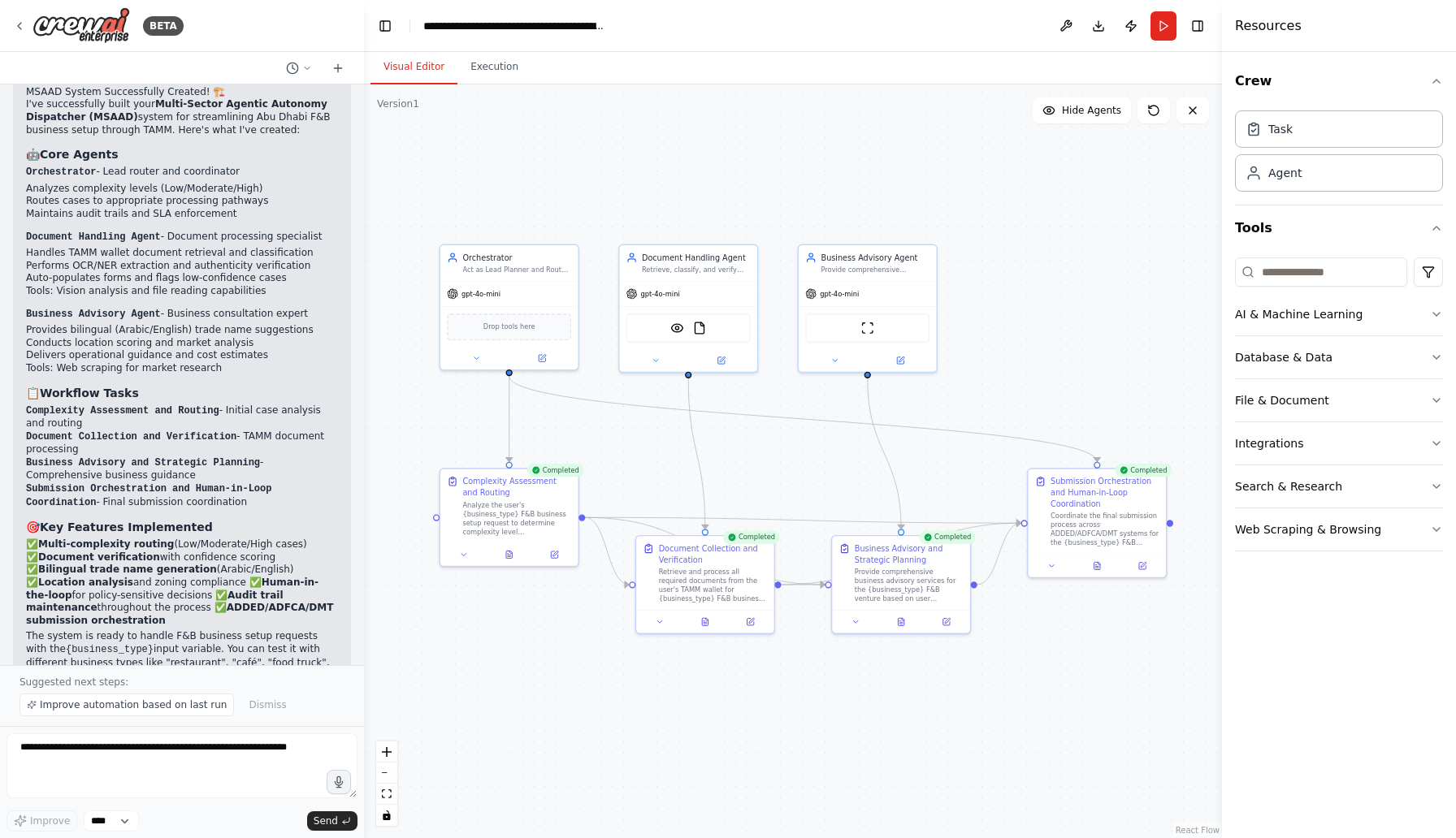
click at [433, 74] on button "Visual Editor" at bounding box center [414, 67] width 87 height 35
click at [1126, 491] on div "Submission Orchestration and Human-in-Loop Coordination" at bounding box center [1105, 490] width 109 height 34
click at [1143, 475] on div "Completed" at bounding box center [1143, 471] width 57 height 14
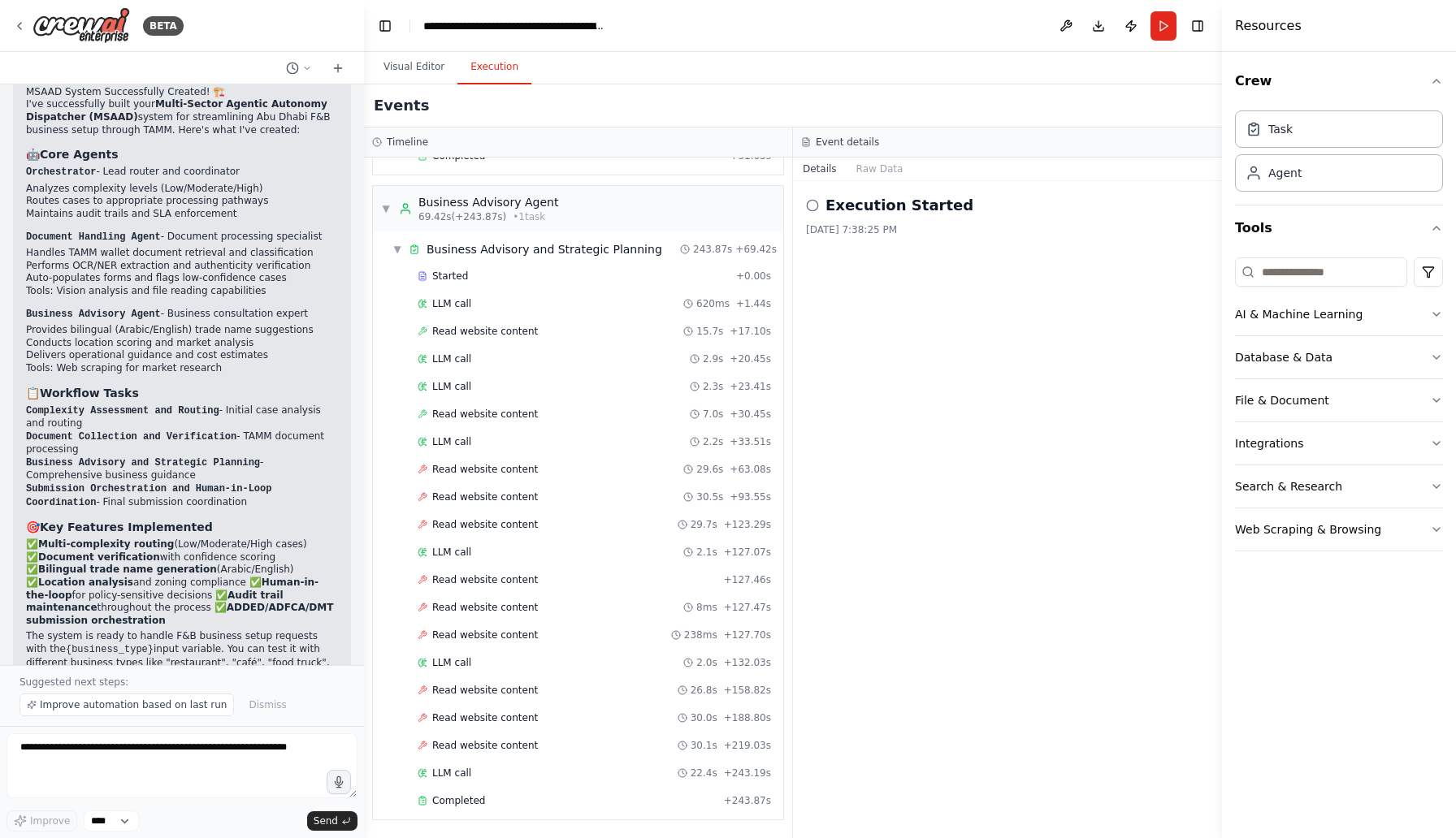
click at [497, 65] on button "Execution" at bounding box center [495, 67] width 74 height 35
click at [397, 196] on div "▼ Business Advisory Agent 69.42s (+243.87s) • 1 task" at bounding box center [470, 208] width 177 height 29
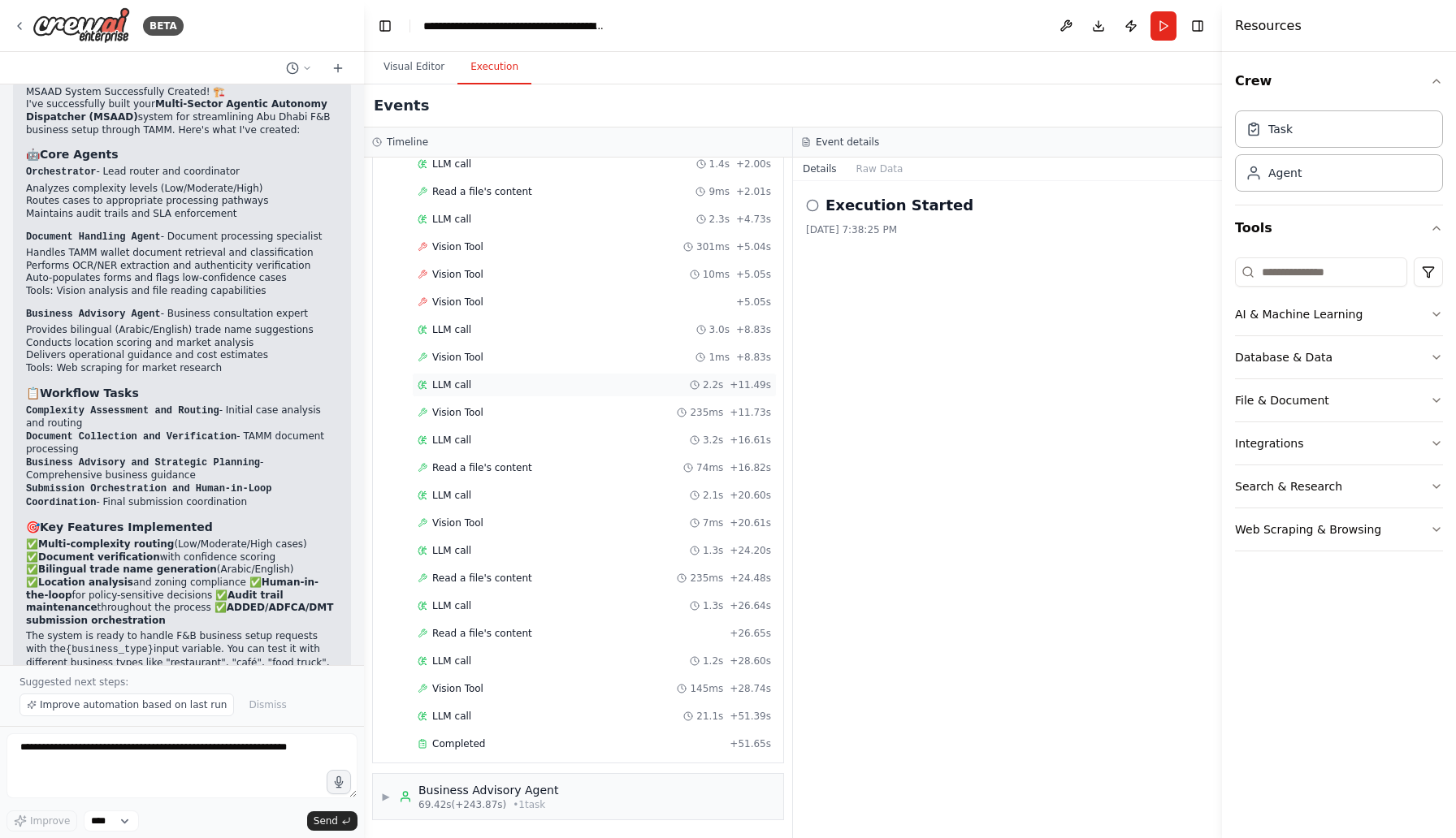
scroll to position [408, 0]
click at [416, 803] on div "Business Advisory Agent 69.42s (+243.87s) • 1 task" at bounding box center [479, 796] width 159 height 29
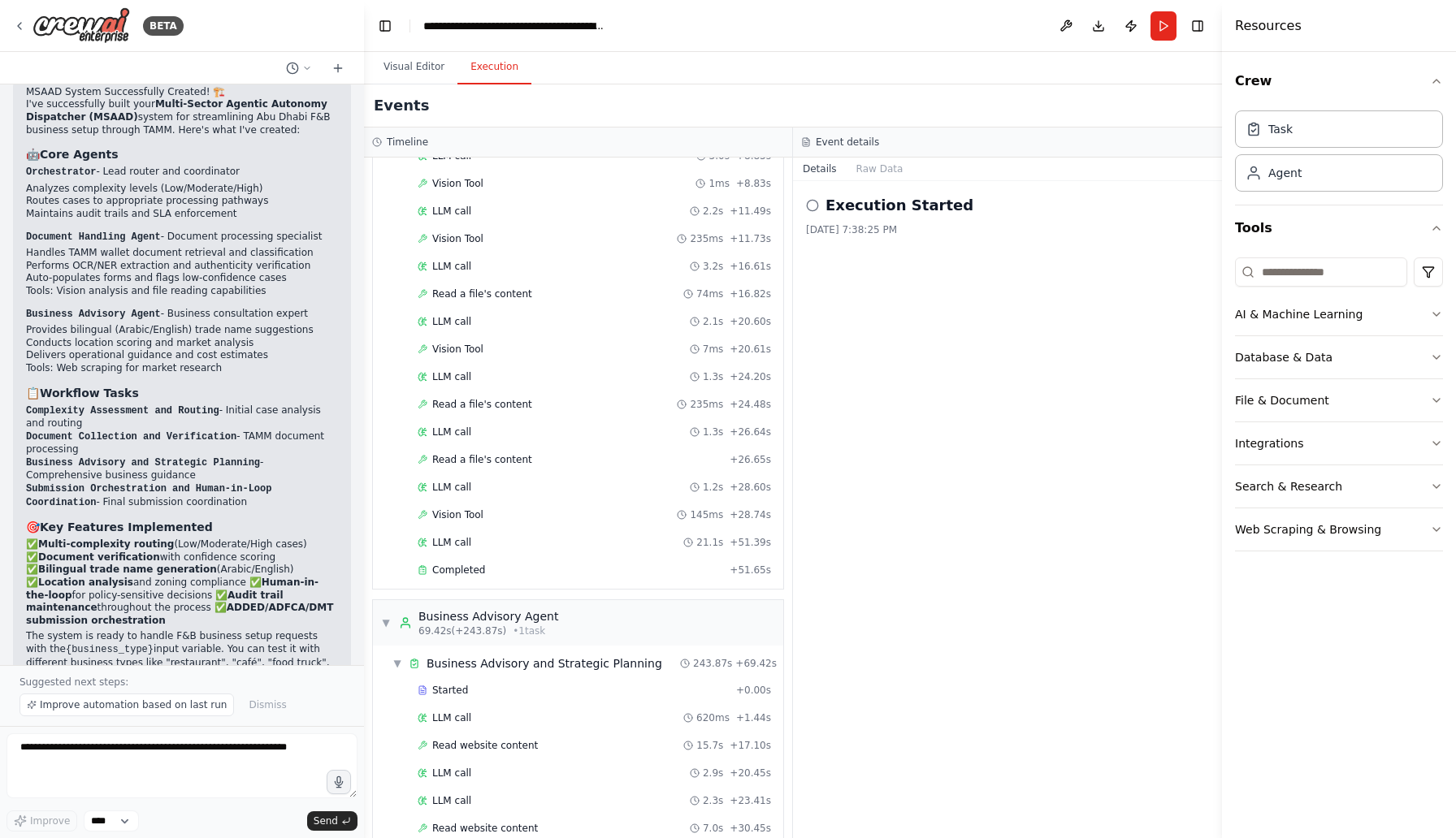
scroll to position [996, 0]
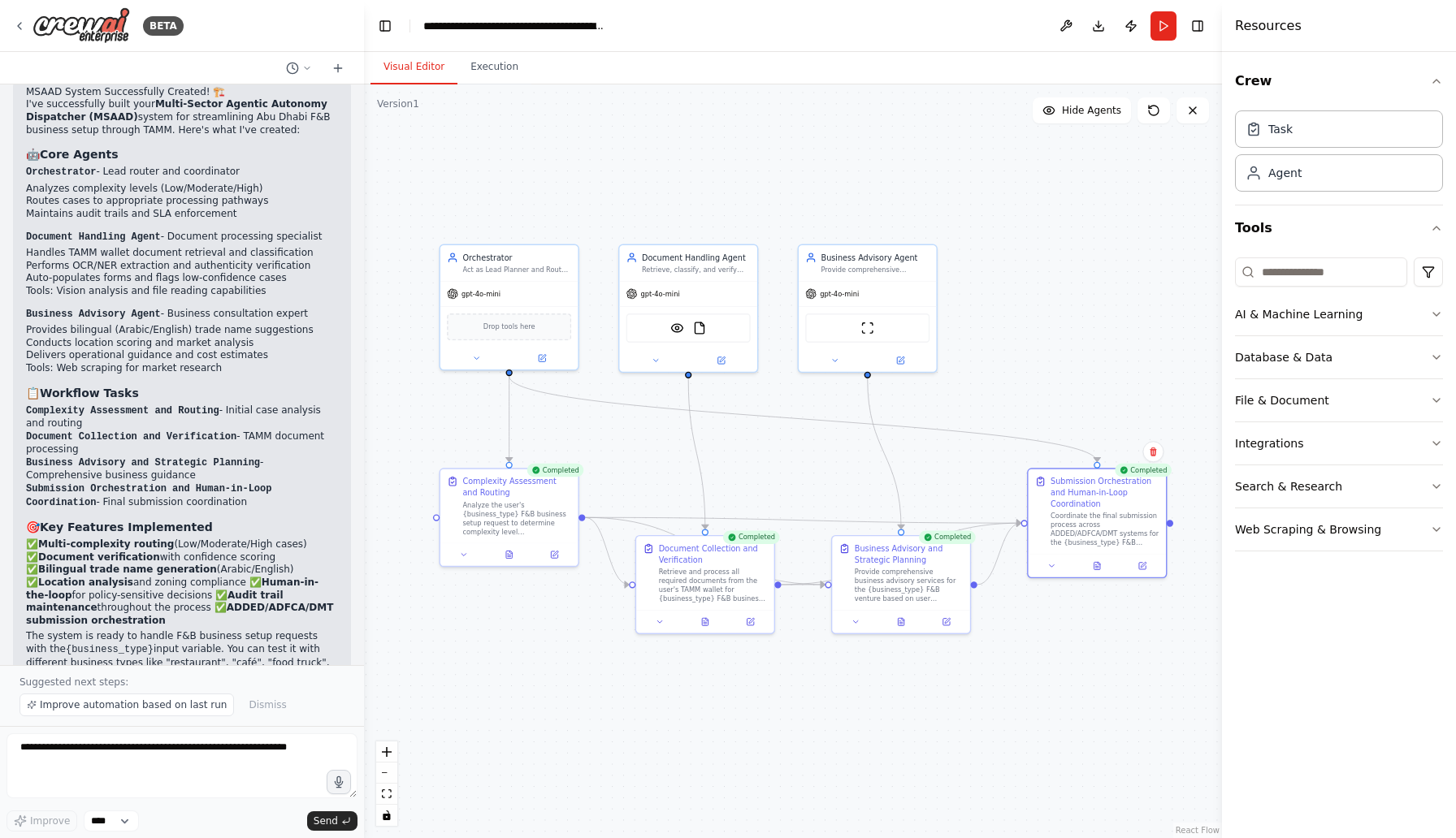
click at [420, 77] on button "Visual Editor" at bounding box center [414, 67] width 87 height 35
click at [185, 742] on textarea at bounding box center [181, 765] width 351 height 65
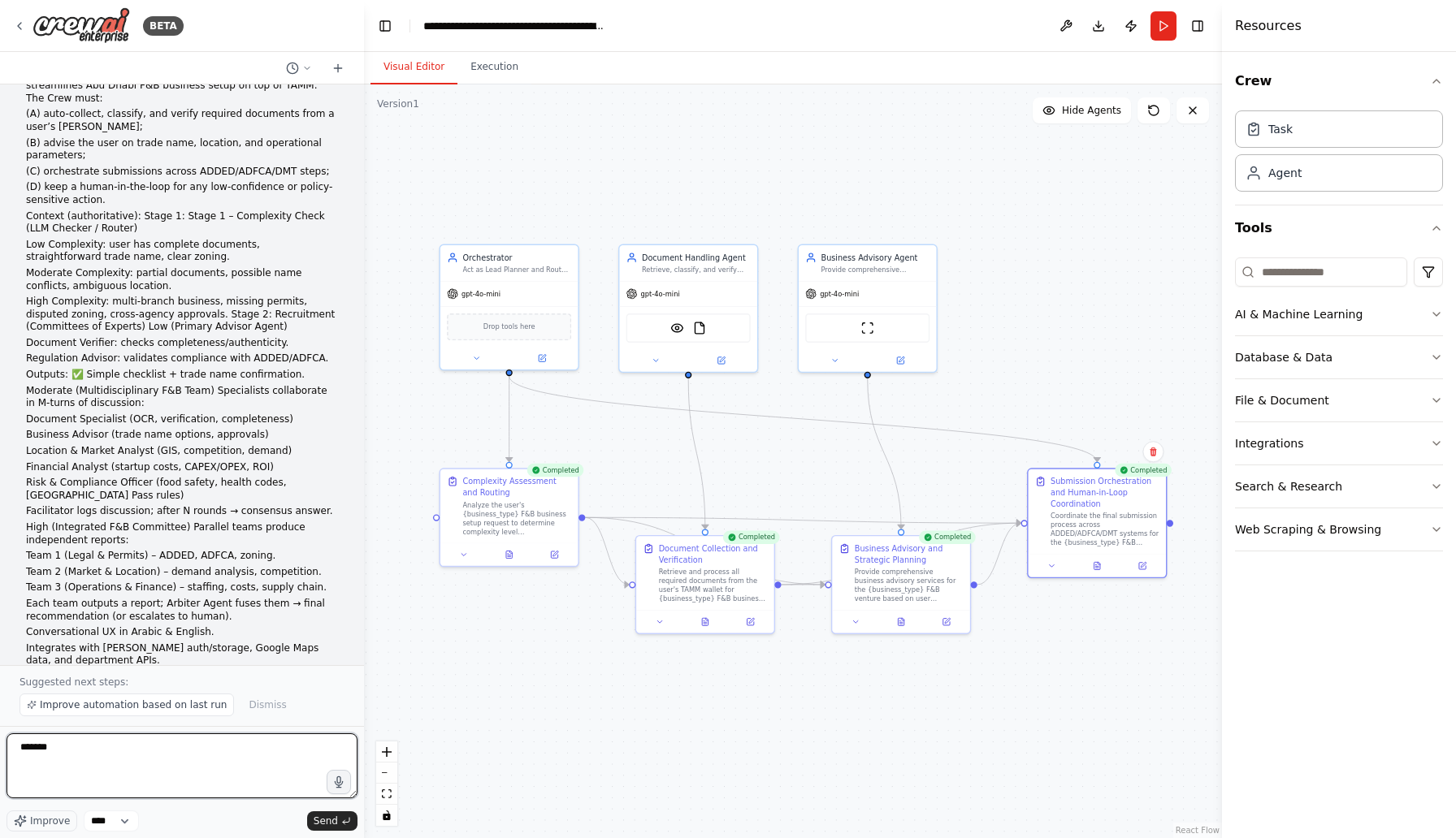
scroll to position [0, 0]
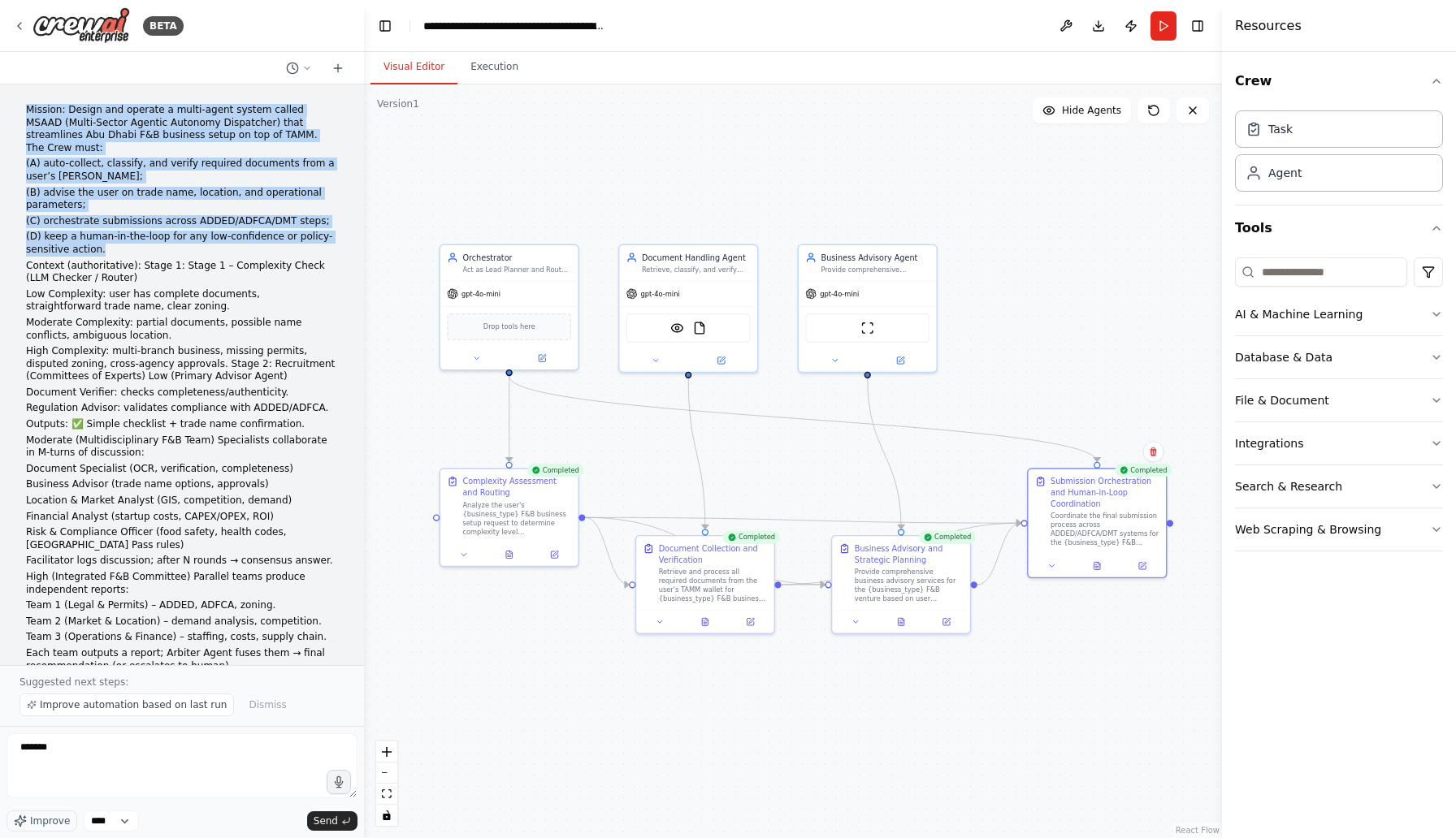
drag, startPoint x: 28, startPoint y: 111, endPoint x: 287, endPoint y: 234, distance: 286.7
click at [287, 234] on div "Mission: Design and operate a multi-agent system called MSAAD (Multi-Sector Age…" at bounding box center [181, 608] width 312 height 1007
copy div "Mission: Design and operate a multi-agent system called MSAAD (Multi-Sector Age…"
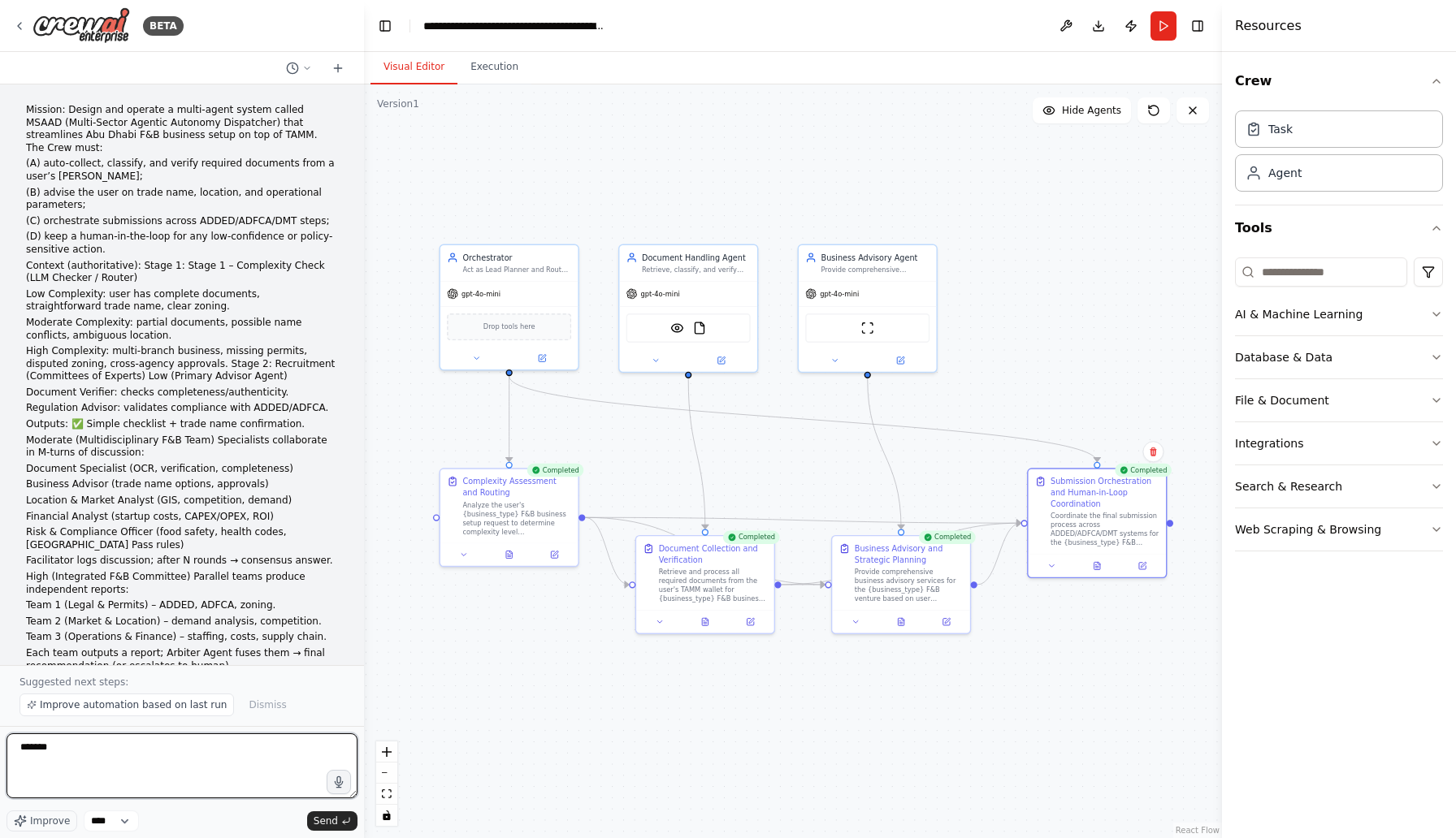
drag, startPoint x: 87, startPoint y: 751, endPoint x: 4, endPoint y: 745, distance: 83.2
click at [4, 745] on div "BETA Mission: Design and operate a multi-agent system called MSAAD (Multi-Secto…" at bounding box center [181, 419] width 364 height 838
paste textarea "**********"
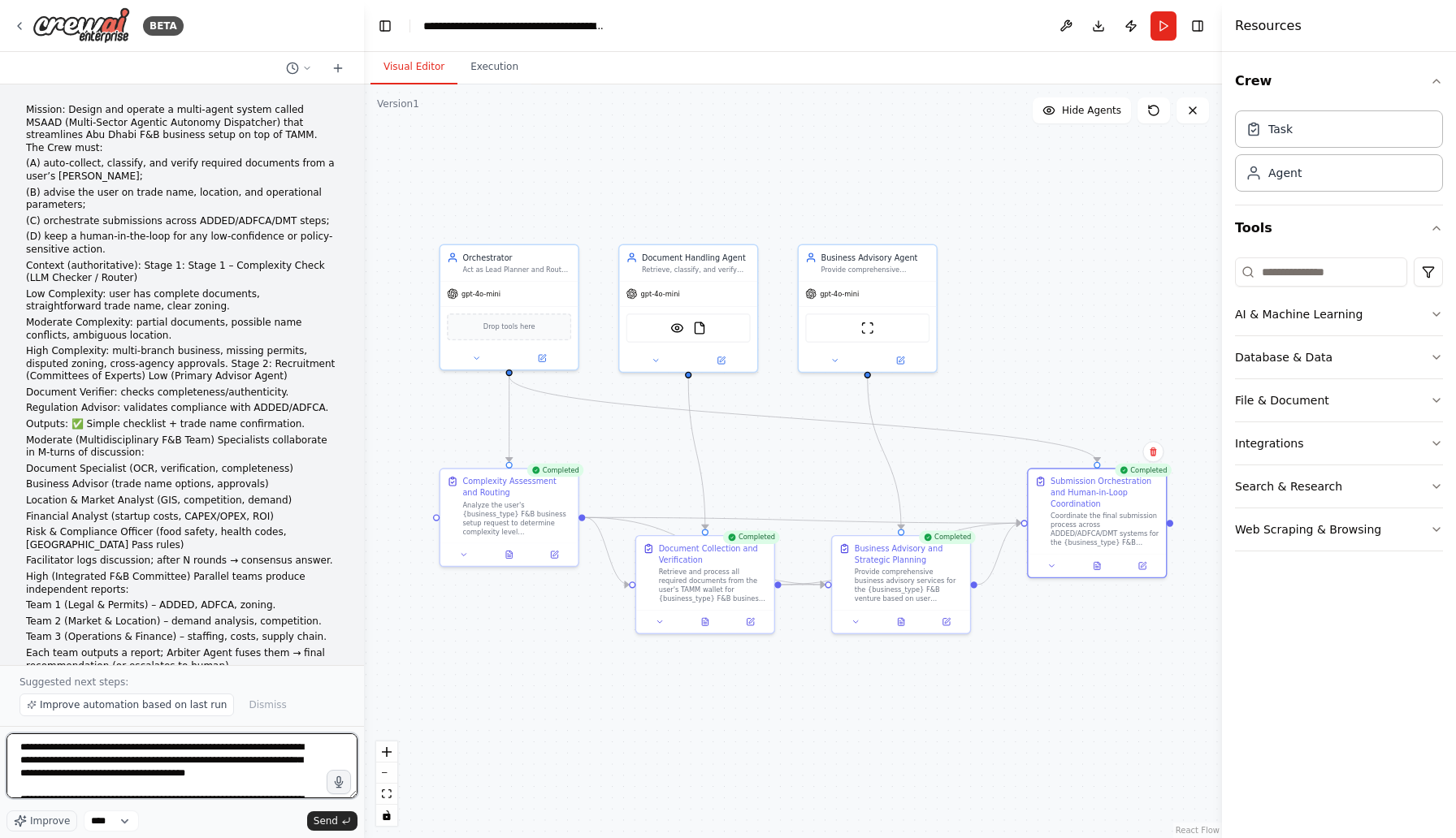
scroll to position [137, 0]
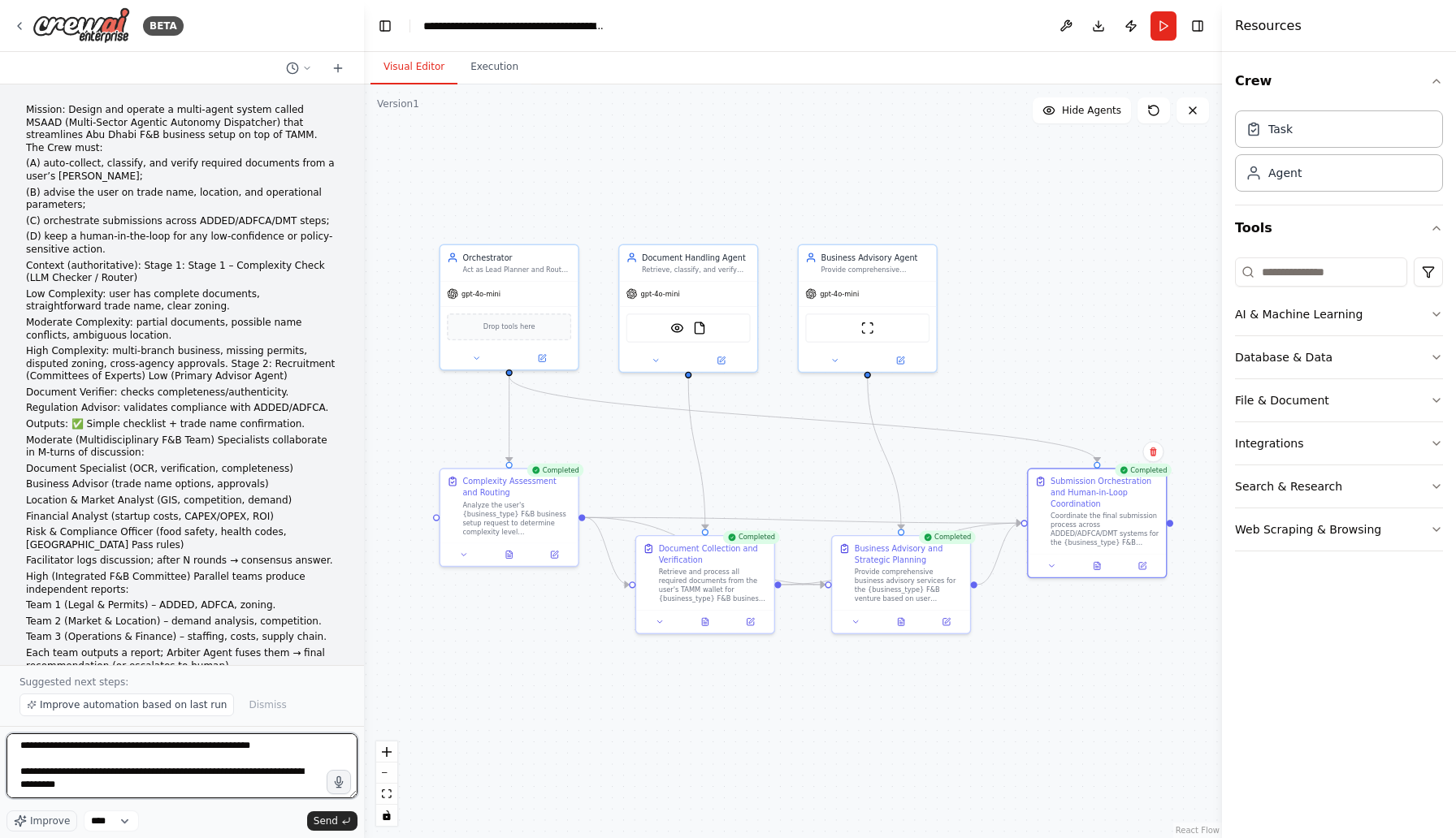
type textarea "**********"
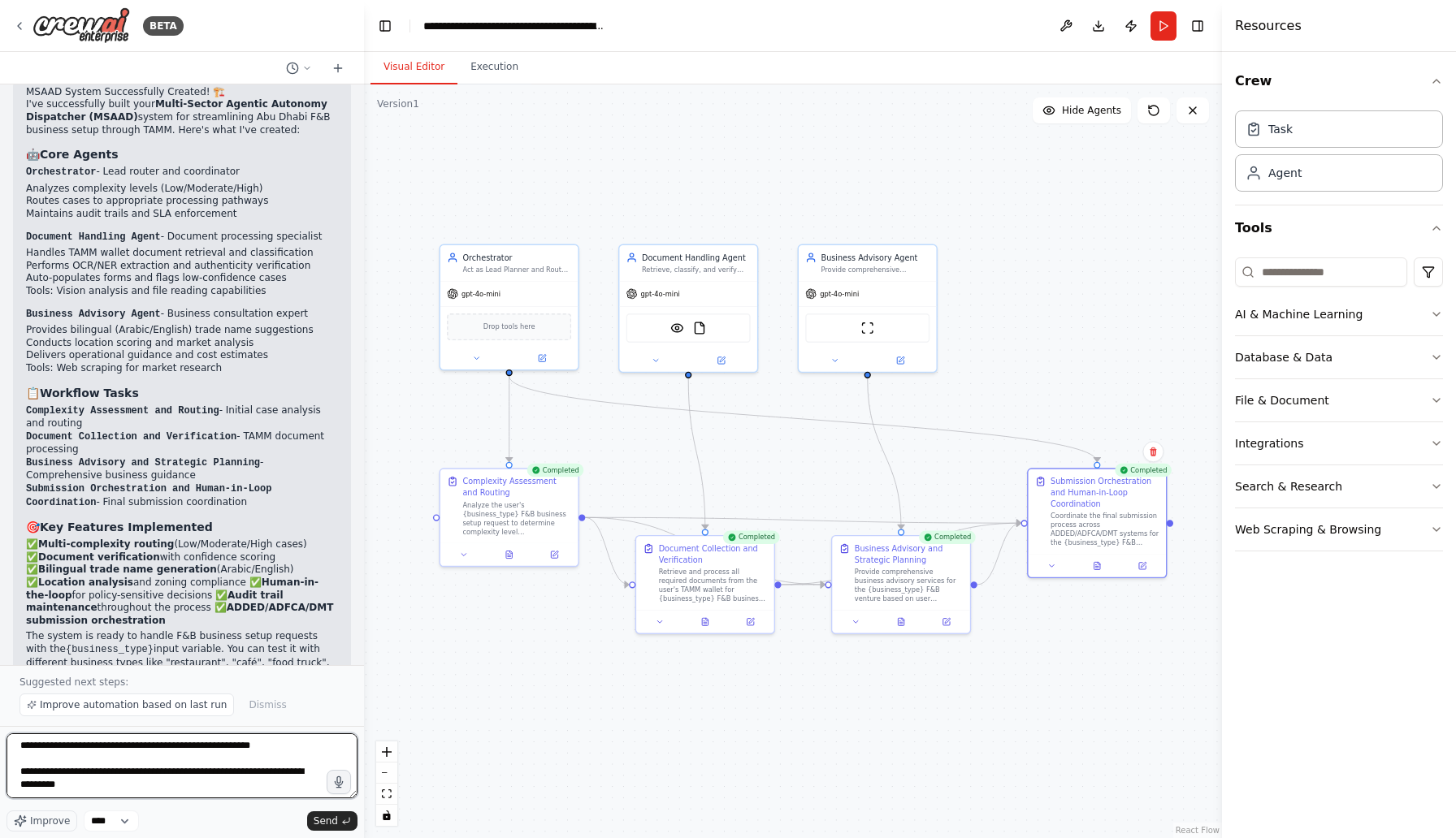
scroll to position [144, 0]
click at [312, 813] on button "Send" at bounding box center [332, 821] width 50 height 19
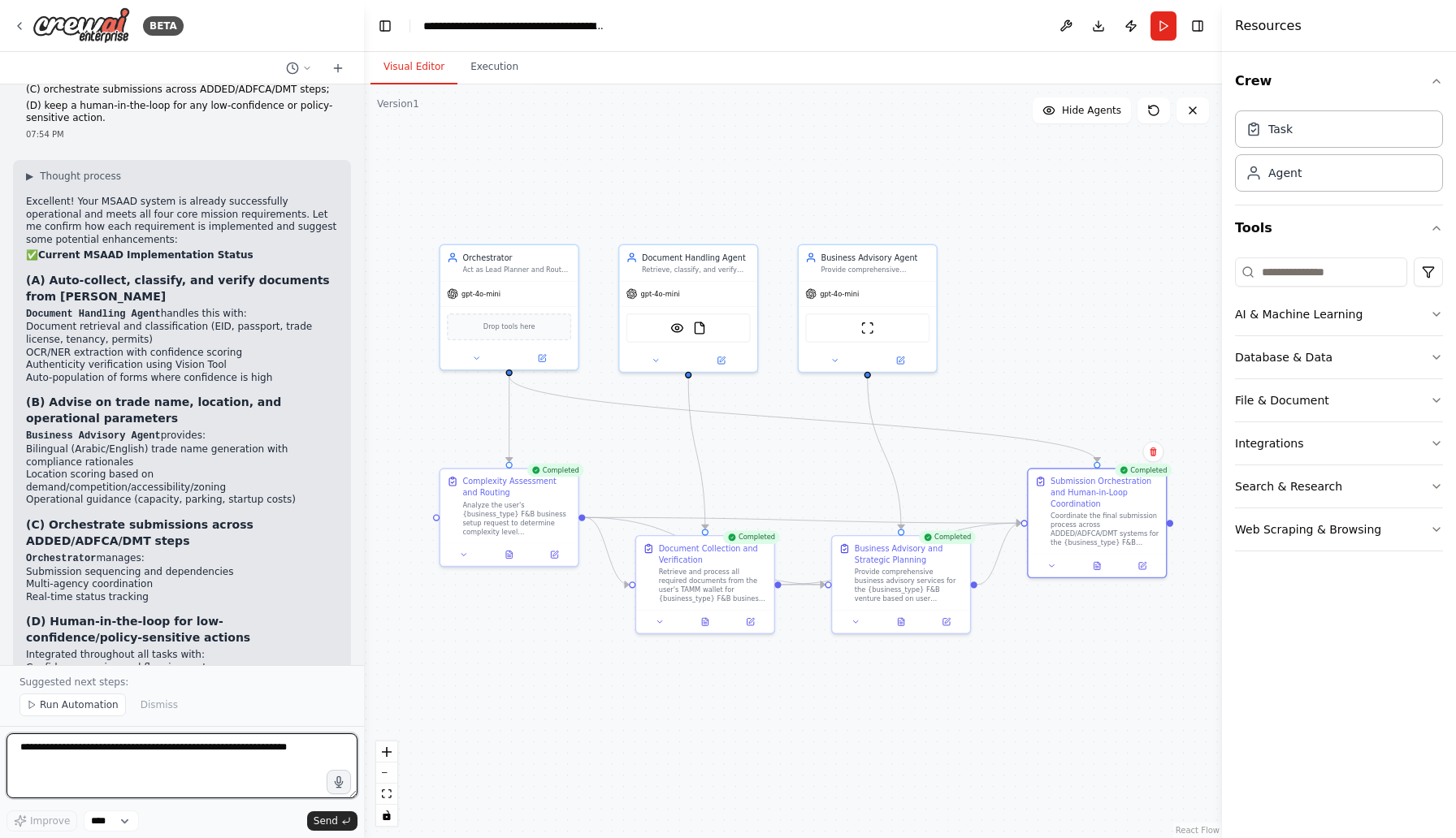
scroll to position [3560, 0]
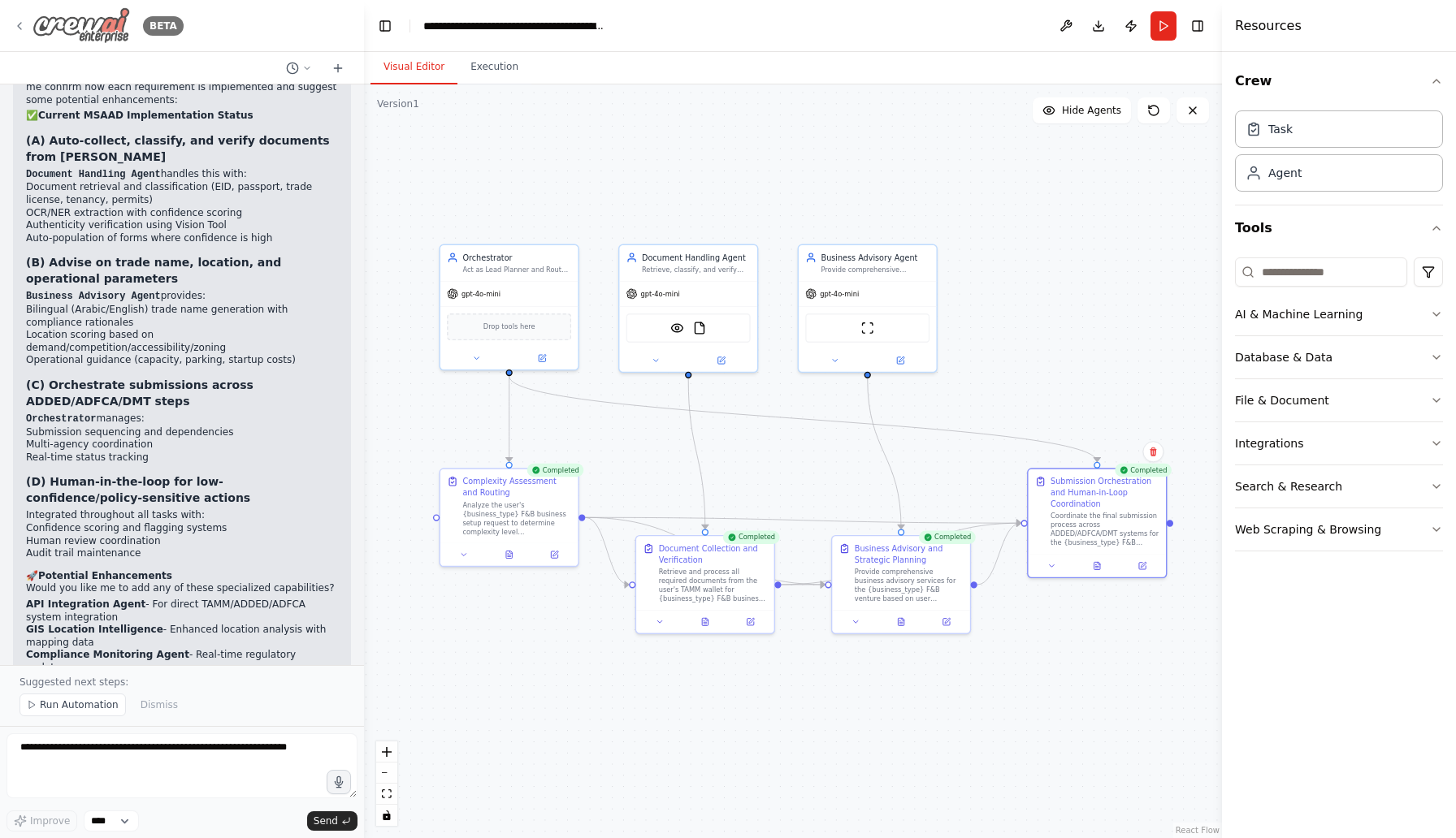
click at [27, 26] on div "BETA" at bounding box center [98, 25] width 171 height 36
